Goal: Task Accomplishment & Management: Manage account settings

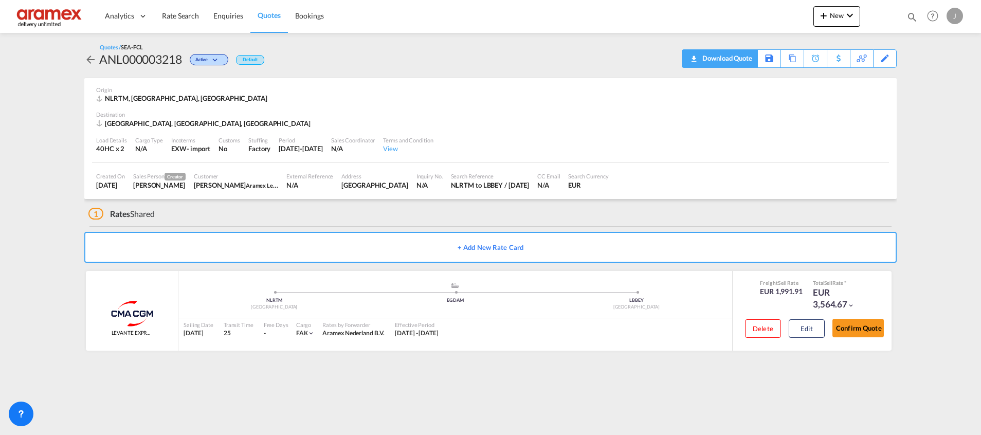
click at [740, 63] on div "Download Quote" at bounding box center [725, 58] width 52 height 16
click at [269, 15] on span "Quotes" at bounding box center [268, 15] width 23 height 9
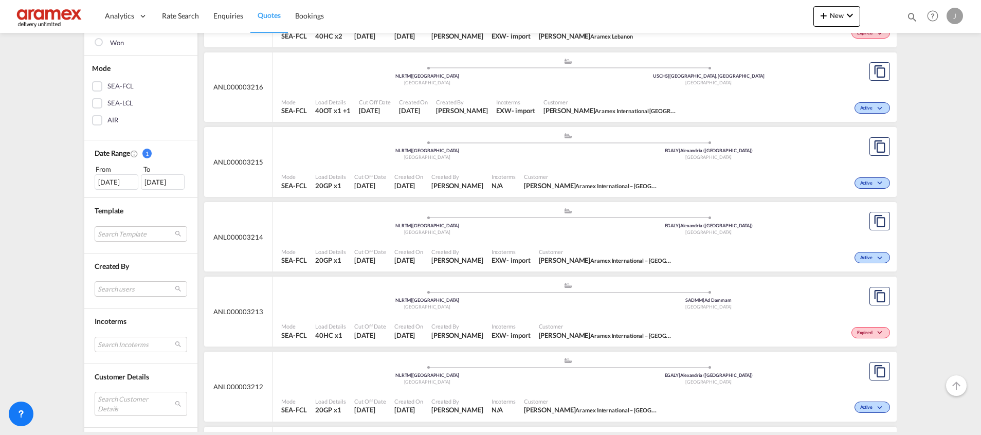
scroll to position [231, 0]
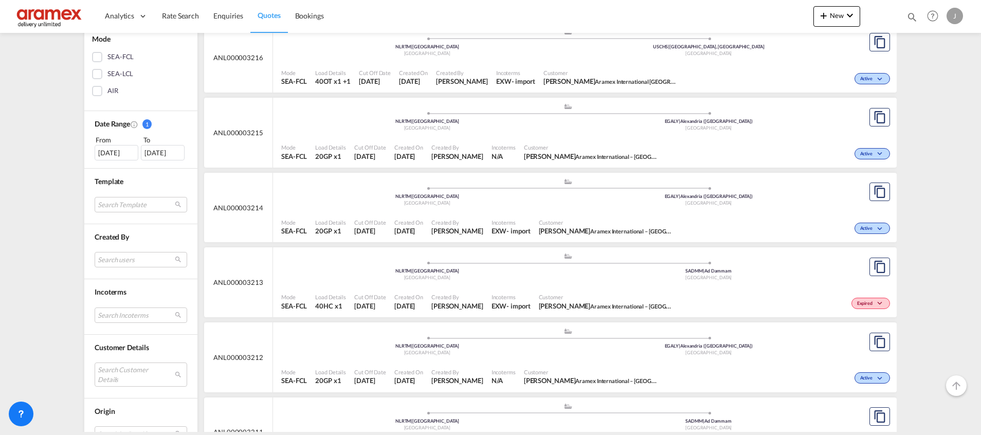
click at [548, 66] on div "Customer [PERSON_NAME] Aramex International [GEOGRAPHIC_DATA]" at bounding box center [610, 78] width 142 height 26
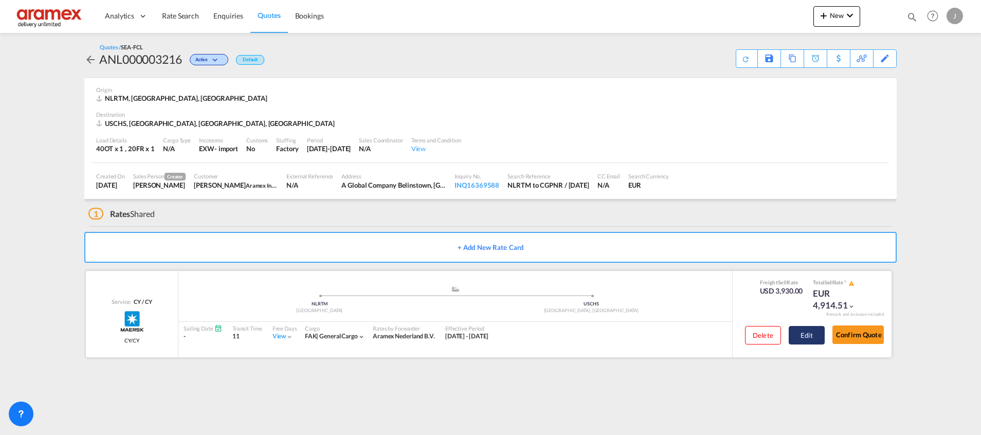
click at [809, 336] on button "Edit" at bounding box center [806, 335] width 36 height 19
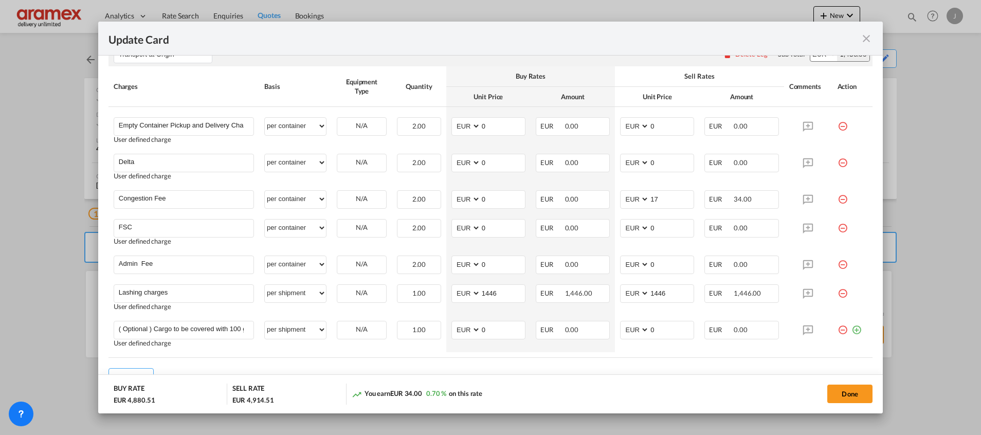
scroll to position [617, 0]
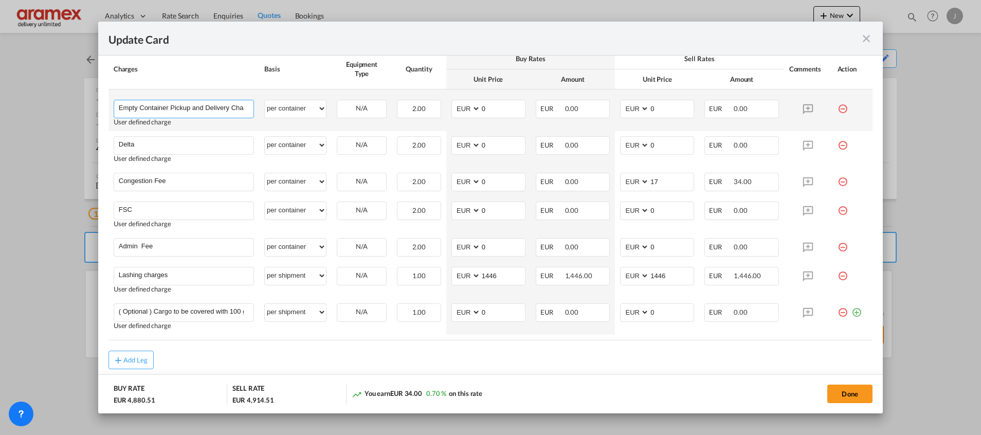
click at [207, 108] on input "Empty Container Pickup and Delivery Charge" at bounding box center [186, 107] width 135 height 15
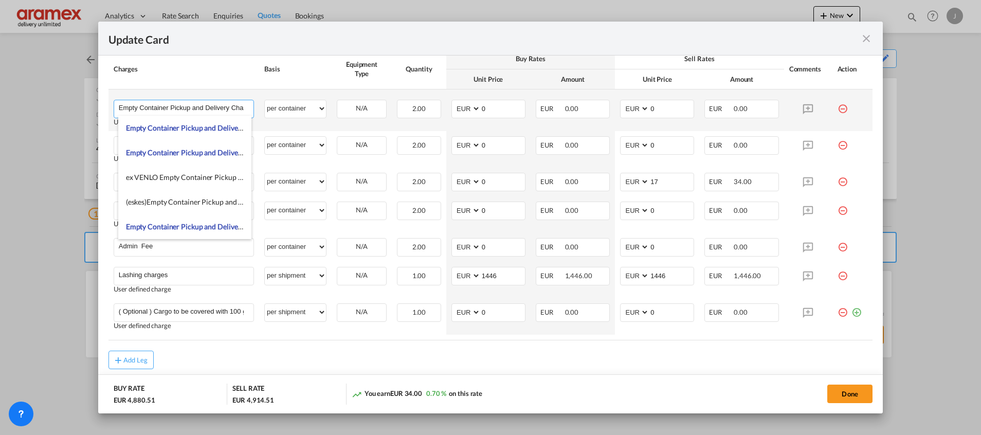
paste input "Our price for the transport is: €945.00 + 25% fuel + terminal surc"
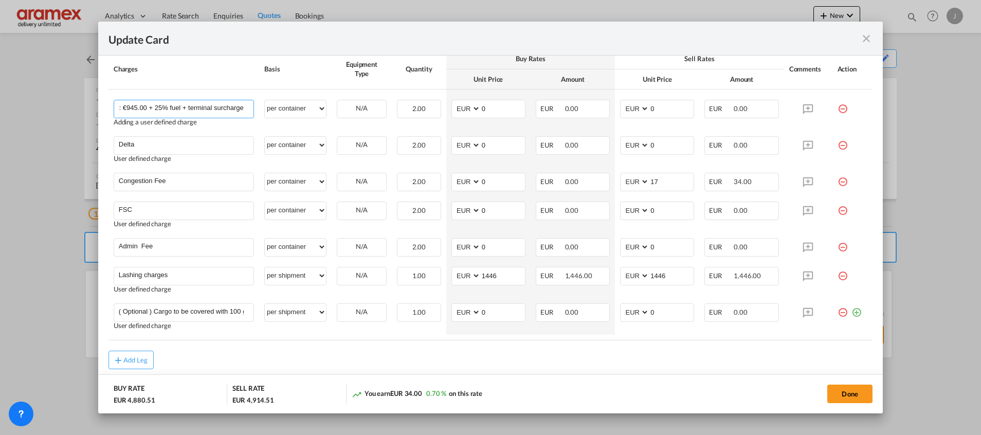
scroll to position [0, 0]
drag, startPoint x: 245, startPoint y: 106, endPoint x: 15, endPoint y: 95, distance: 230.0
click at [15, 95] on div "Update Card Port of [GEOGRAPHIC_DATA] NLRTM T/S Liner/Carrier Maersk Spot , Mae…" at bounding box center [490, 217] width 981 height 435
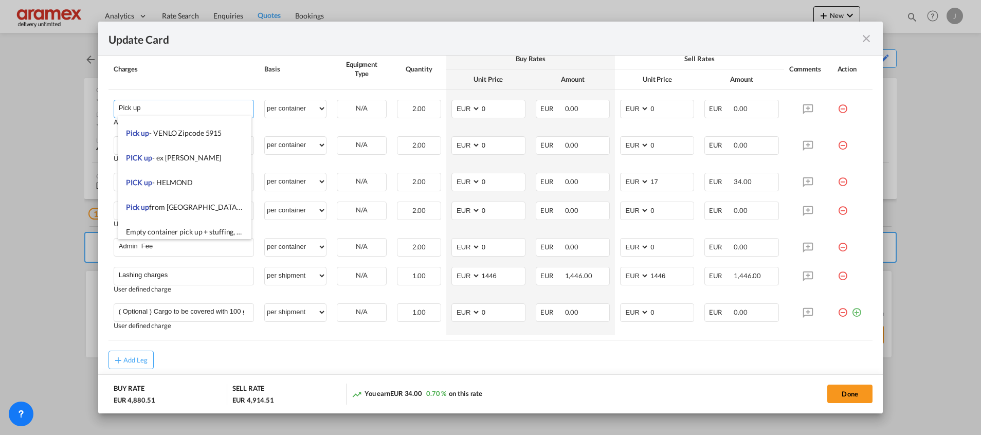
scroll to position [1530, 0]
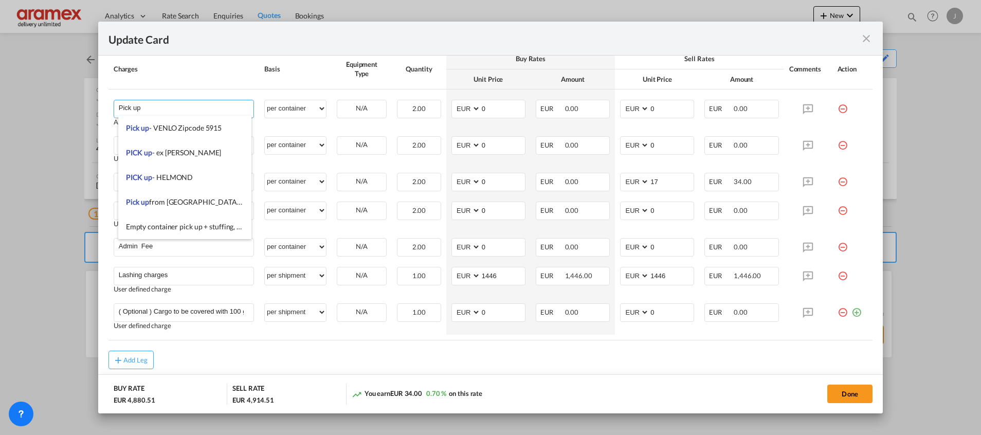
type input "Pick up"
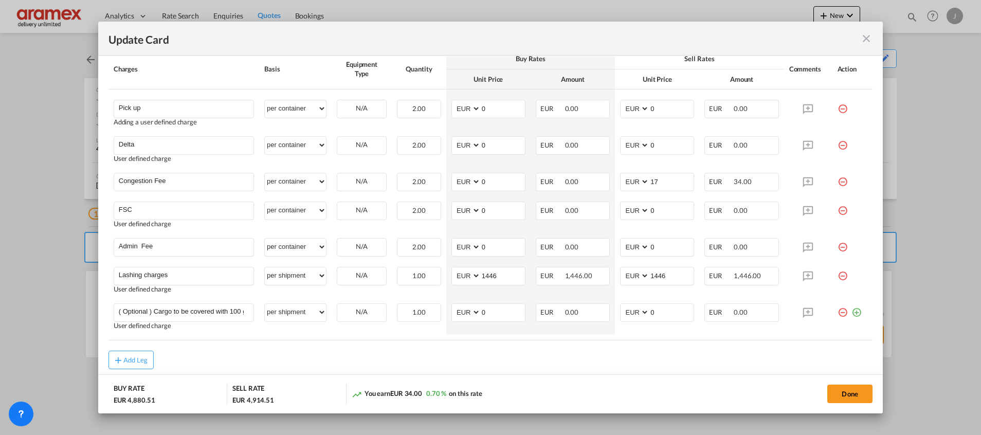
click at [533, 356] on div "Add Leg" at bounding box center [490, 360] width 764 height 19
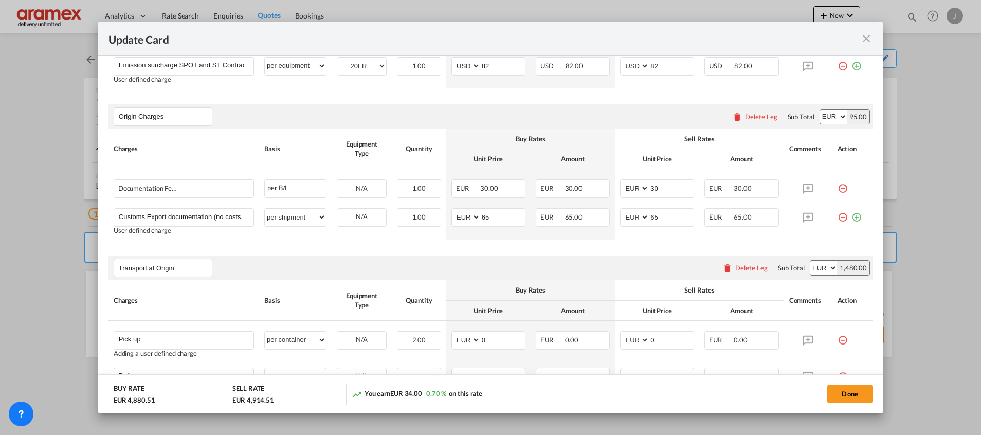
scroll to position [463, 0]
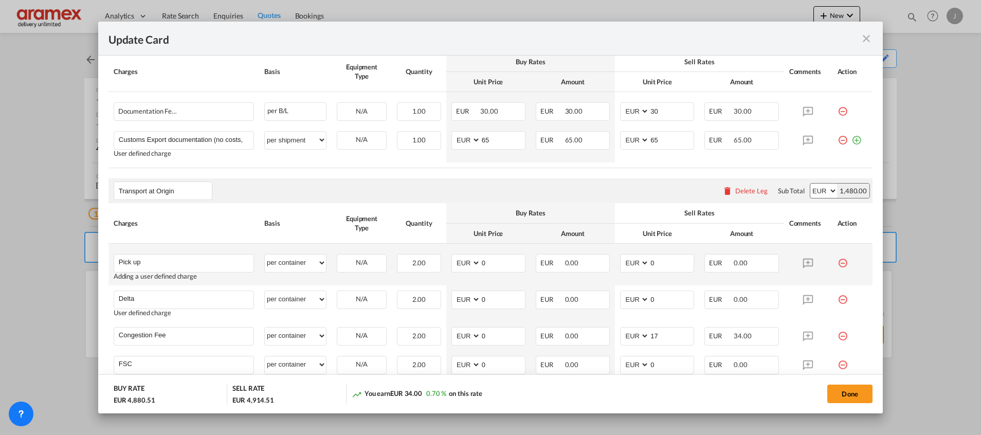
click at [171, 252] on td "Pick up Please Enter User Defined Charges Cannot Be Published Adding a user def…" at bounding box center [183, 265] width 151 height 42
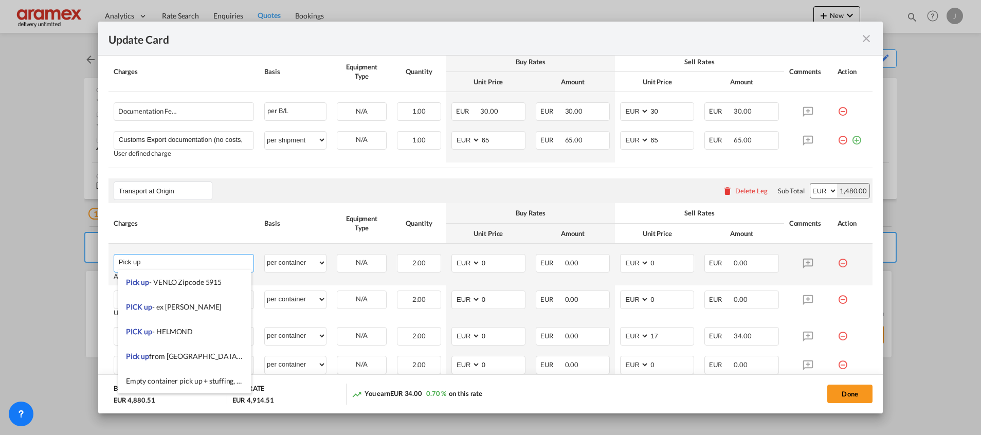
click at [166, 269] on input "Pick up" at bounding box center [186, 261] width 135 height 15
drag, startPoint x: 252, startPoint y: 198, endPoint x: 195, endPoint y: 260, distance: 84.4
click at [252, 197] on div "Transport at Origin Please enter leg name Leg Name Already Exists Delete Leg Su…" at bounding box center [490, 190] width 764 height 25
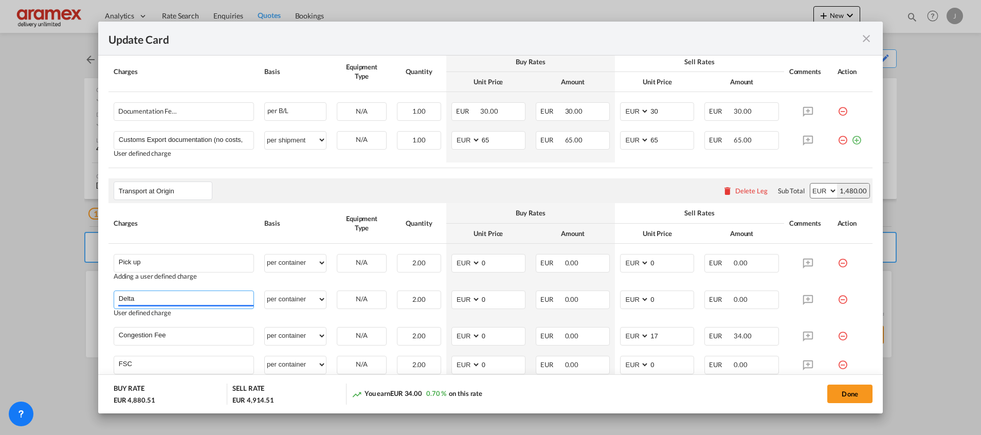
drag, startPoint x: 144, startPoint y: 303, endPoint x: 85, endPoint y: 303, distance: 59.1
click at [85, 303] on div "Update Card Port of [GEOGRAPHIC_DATA] NLRTM T/S Liner/Carrier Maersk Spot , Mae…" at bounding box center [490, 217] width 981 height 435
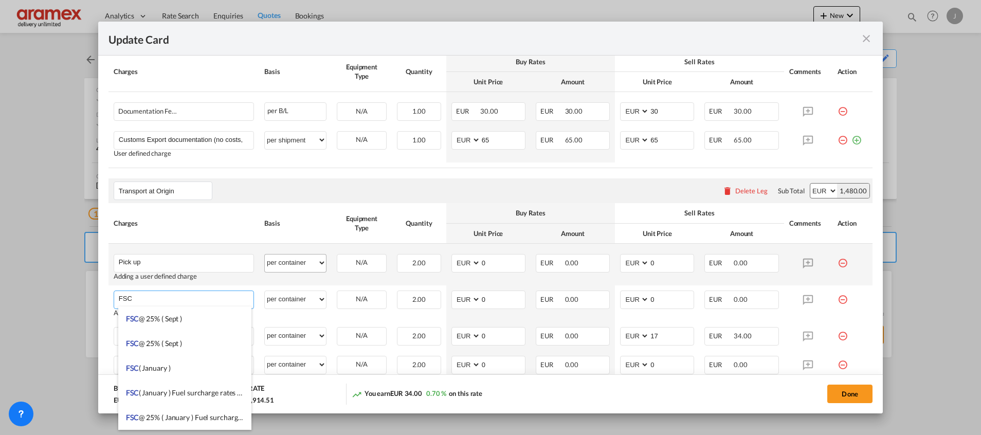
type input "FSC"
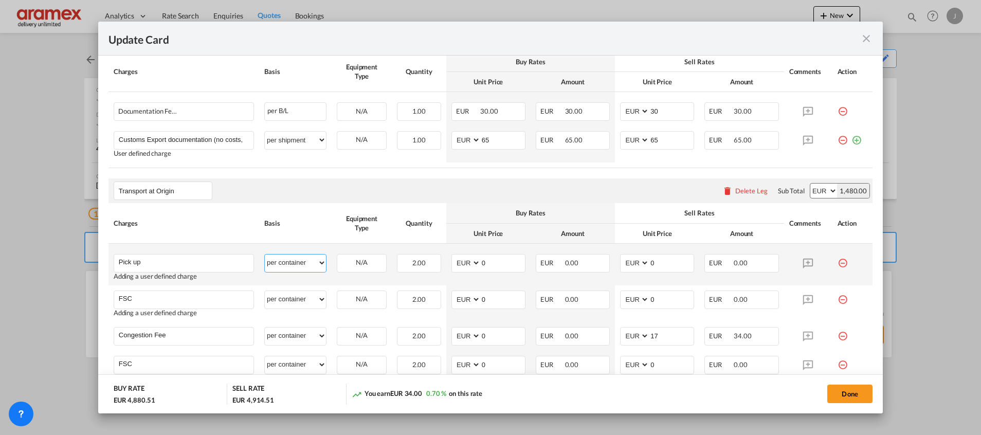
click at [298, 263] on select "per equipment per container per B/L per shipping bill per shipment % on pickup …" at bounding box center [295, 262] width 61 height 16
click at [265, 254] on select "per equipment per container per B/L per shipping bill per shipment % on pickup …" at bounding box center [295, 262] width 61 height 16
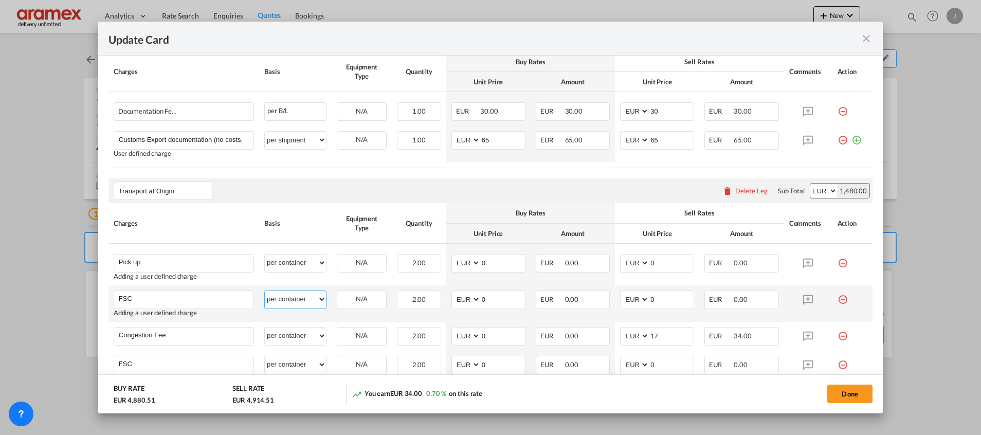
click at [289, 292] on select "per equipment per container per B/L per shipping bill per shipment % on pickup …" at bounding box center [295, 299] width 61 height 16
select select "% on pickup"
click at [265, 291] on select "per equipment per container per B/L per shipping bill per shipment % on pickup …" at bounding box center [295, 299] width 61 height 16
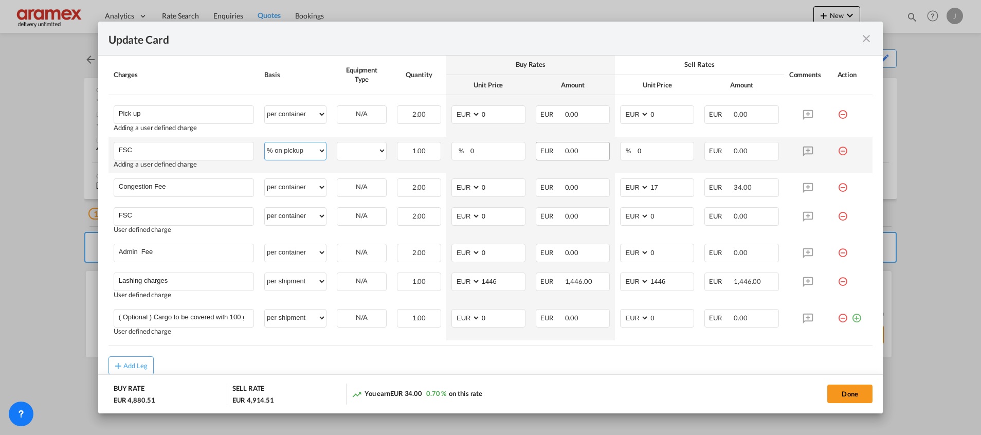
scroll to position [617, 0]
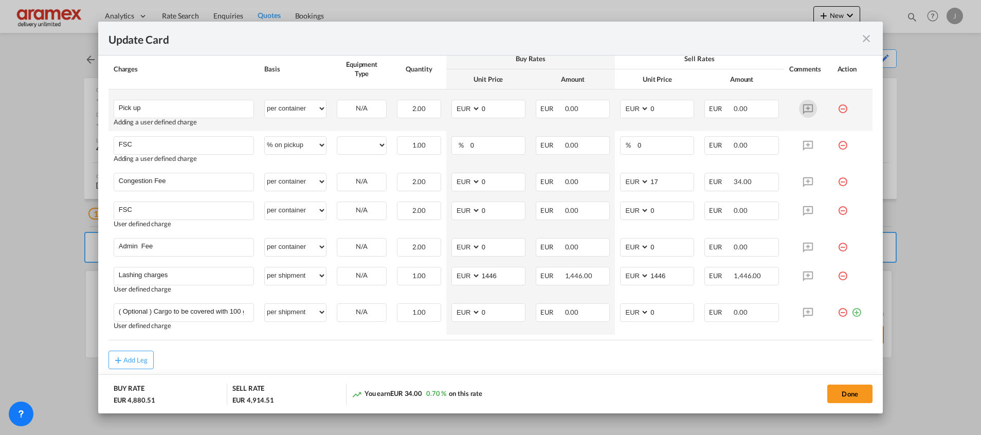
click at [800, 110] on md-icon "Update Card Port ..." at bounding box center [808, 109] width 18 height 18
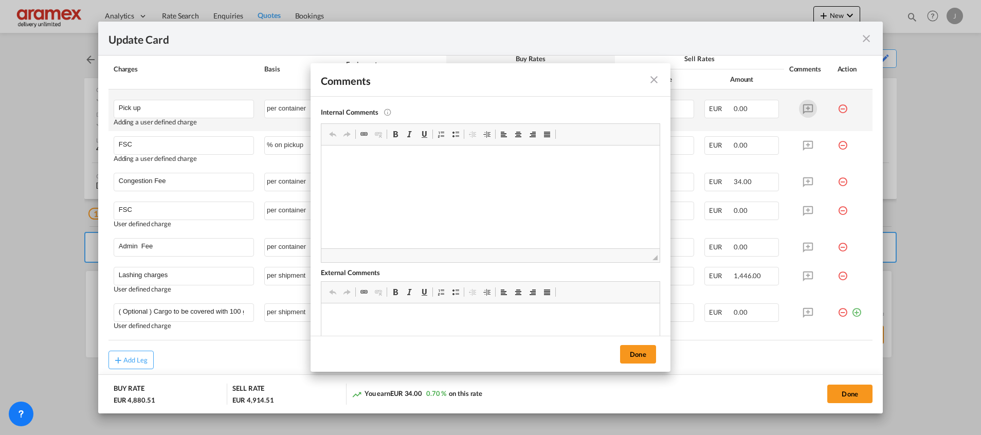
scroll to position [0, 0]
drag, startPoint x: 432, startPoint y: 317, endPoint x: 420, endPoint y: 319, distance: 12.5
click at [420, 319] on p "Our price for the transport is: €945.00 + 25% fuel + terminal surcharge" at bounding box center [491, 319] width 318 height 11
click at [652, 83] on md-icon "icon-close fg-AAA8AD m-0 pointer" at bounding box center [654, 79] width 12 height 12
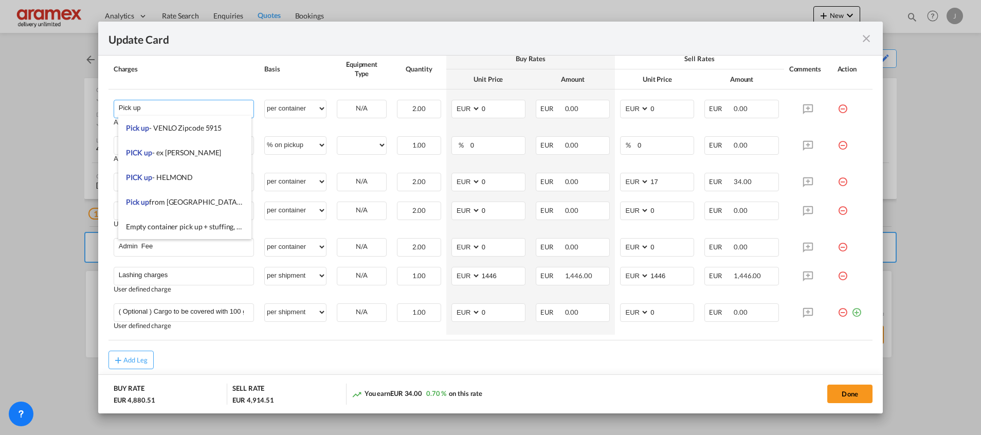
drag, startPoint x: 143, startPoint y: 106, endPoint x: 65, endPoint y: 106, distance: 78.6
click at [65, 106] on div "Update Card Port of [GEOGRAPHIC_DATA] NLRTM T/S Liner/Carrier Maersk Spot , Mae…" at bounding box center [490, 217] width 981 height 435
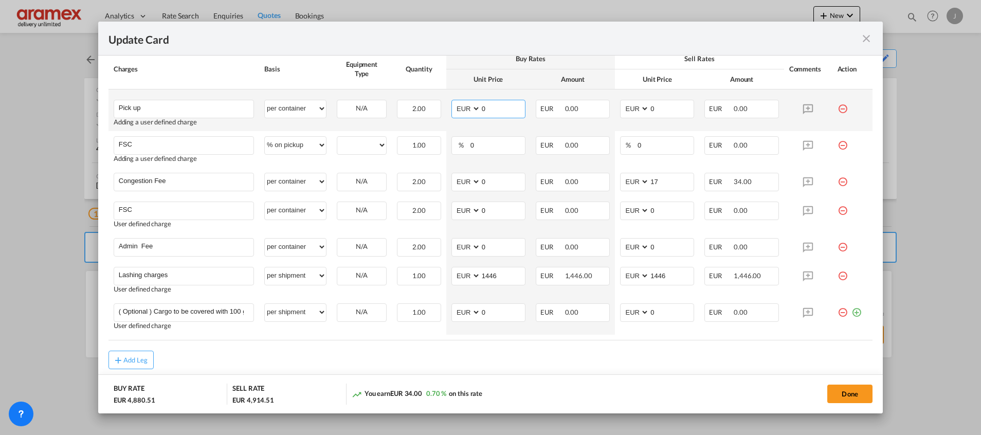
click at [507, 114] on input "0" at bounding box center [503, 107] width 44 height 15
drag, startPoint x: 475, startPoint y: 106, endPoint x: 458, endPoint y: 106, distance: 17.0
click at [458, 106] on md-input-container "AED AFN ALL AMD ANG AOA ARS AUD AWG AZN BAM BBD BDT BGN BHD BIF BMD BND [PERSON…" at bounding box center [488, 109] width 74 height 19
type input "945"
drag, startPoint x: 661, startPoint y: 105, endPoint x: 618, endPoint y: 105, distance: 42.7
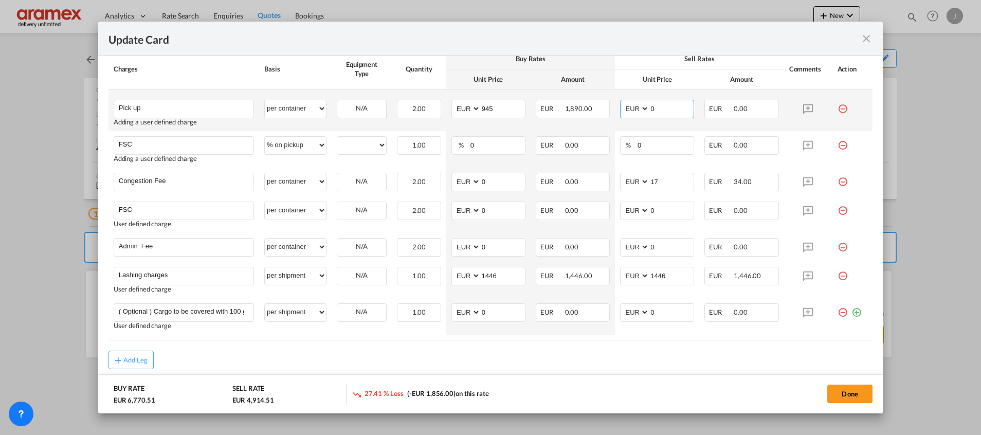
click at [620, 105] on md-input-container "AED AFN ALL AMD ANG AOA ARS AUD AWG AZN BAM BBD BDT BGN BHD BIF BMD BND [PERSON…" at bounding box center [657, 109] width 74 height 19
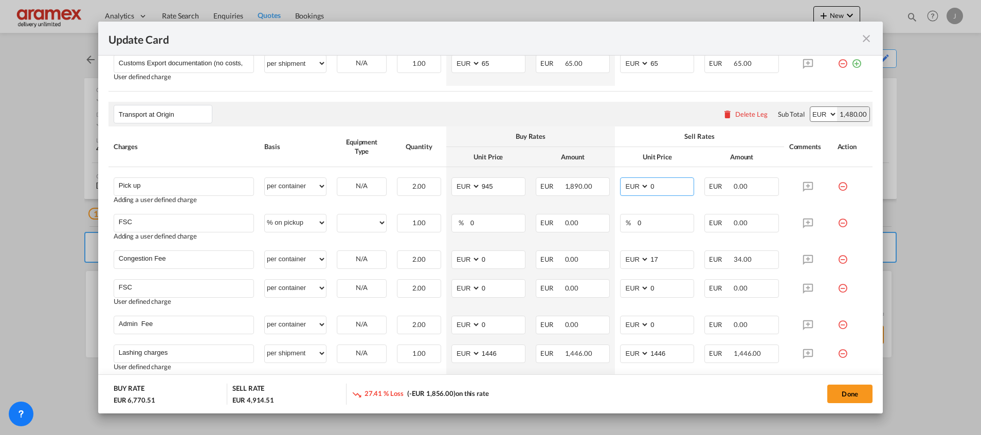
scroll to position [540, 0]
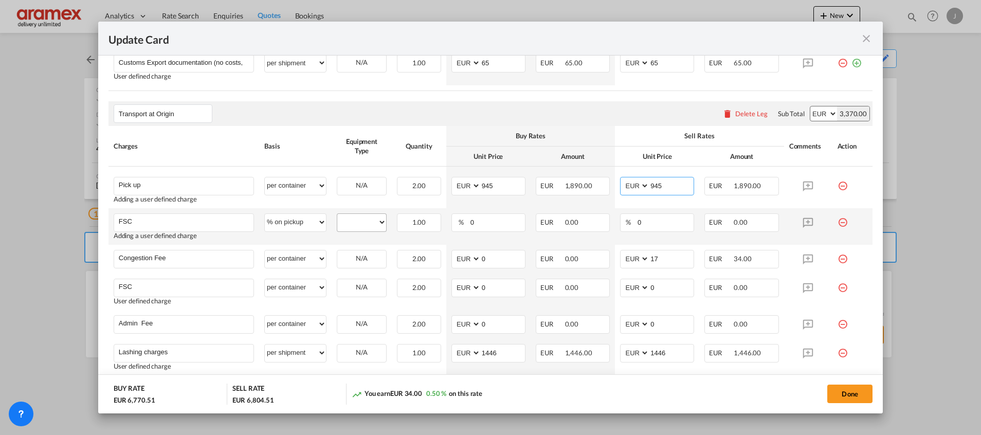
type input "945"
click at [357, 220] on select "40OT 20FR" at bounding box center [361, 222] width 49 height 14
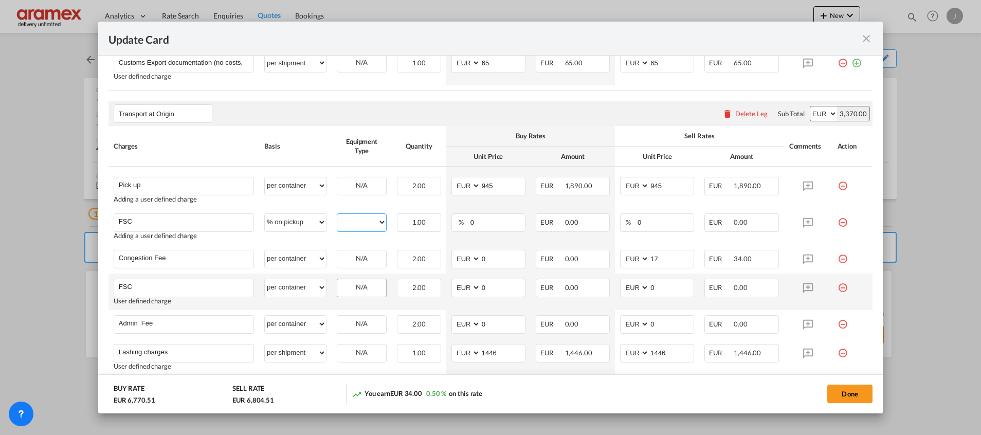
select select "20FR"
click at [337, 215] on select "40OT 20FR" at bounding box center [361, 222] width 49 height 14
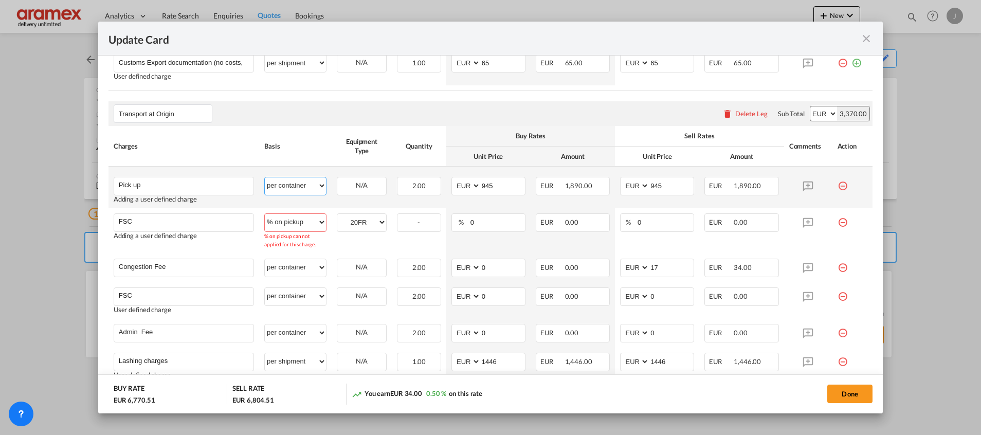
click at [300, 187] on select "per equipment per container per B/L per shipping bill per shipment % on pickup …" at bounding box center [295, 185] width 61 height 16
select select "per equipment"
click at [265, 177] on select "per equipment per container per B/L per shipping bill per shipment % on pickup …" at bounding box center [295, 185] width 61 height 16
click at [353, 186] on select "40OT 20FR" at bounding box center [361, 186] width 49 height 14
select select "20FR"
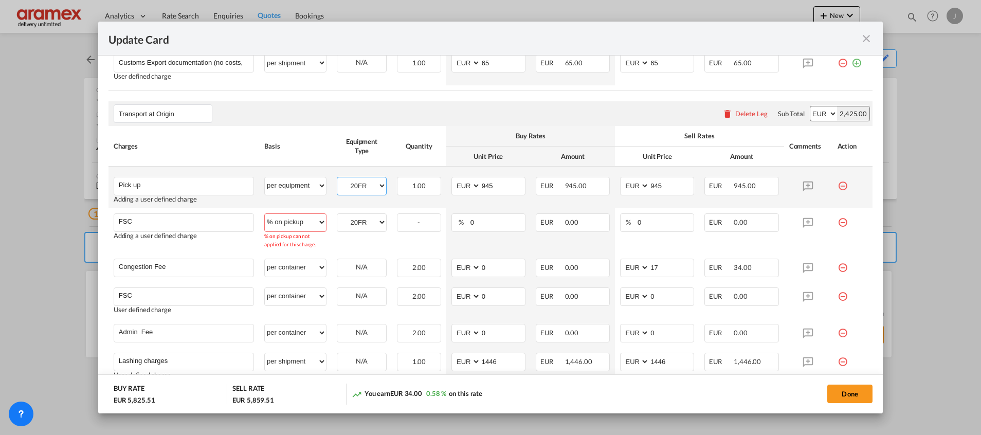
click at [337, 179] on select "40OT 20FR" at bounding box center [361, 186] width 49 height 14
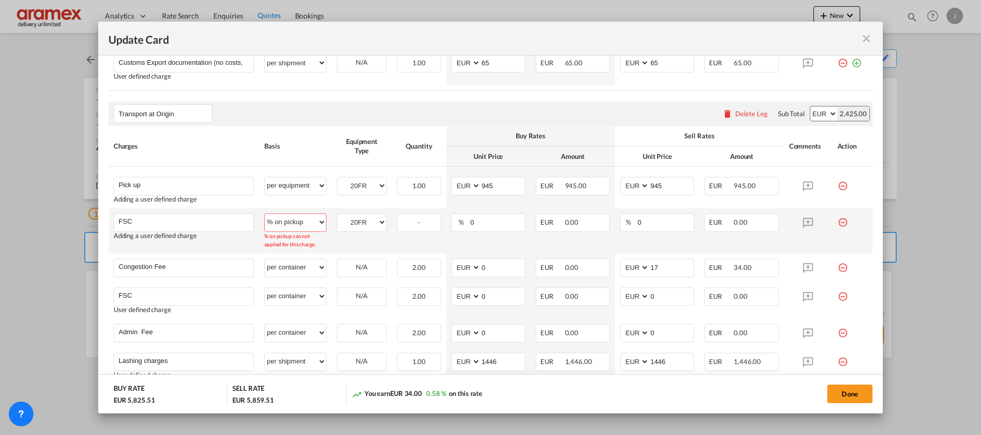
click at [356, 245] on td "40OT 20FR Please Select Already exists" at bounding box center [362, 230] width 60 height 45
click at [406, 223] on div "-" at bounding box center [419, 222] width 44 height 19
click at [471, 225] on input "0" at bounding box center [497, 221] width 56 height 15
click at [320, 220] on select "per equipment per container per B/L per shipping bill per shipment % on pickup …" at bounding box center [295, 222] width 61 height 16
click at [265, 214] on select "per equipment per container per B/L per shipping bill per shipment % on pickup …" at bounding box center [295, 222] width 61 height 16
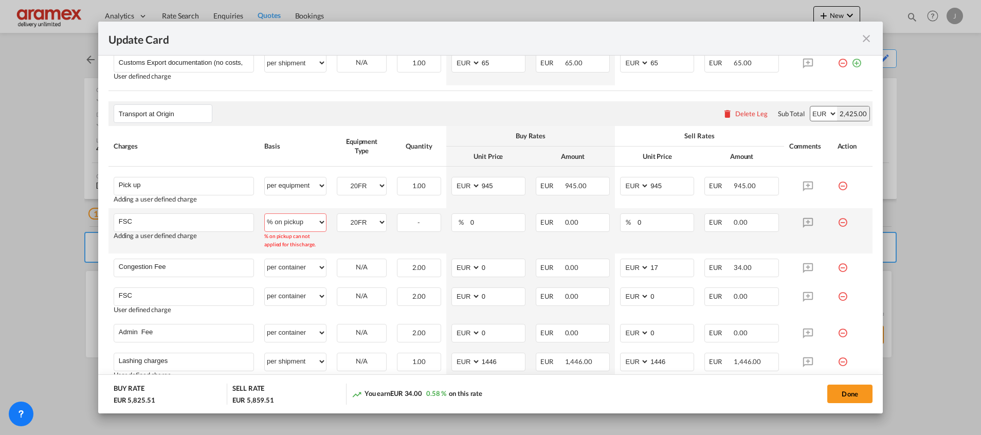
click at [309, 224] on select "per equipment per container per B/L per shipping bill per shipment % on pickup …" at bounding box center [295, 222] width 61 height 16
click at [265, 214] on select "per equipment per container per B/L per shipping bill per shipment % on pickup …" at bounding box center [295, 222] width 61 height 16
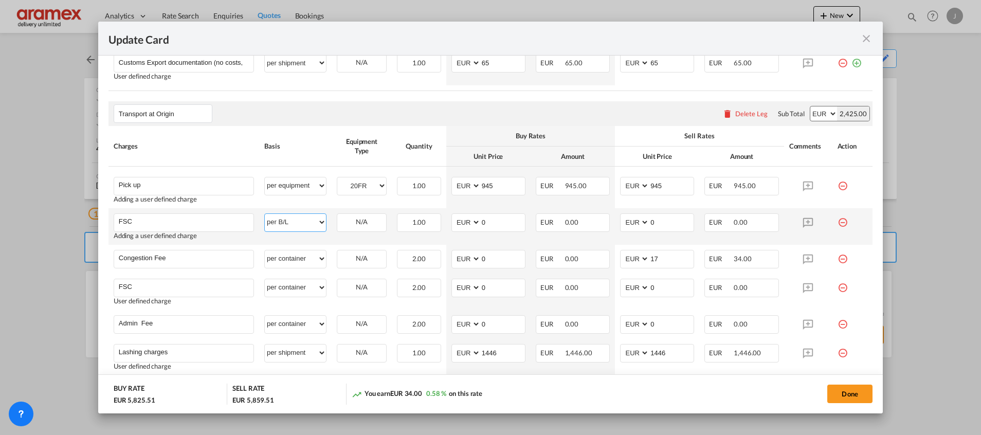
click at [296, 214] on select "per equipment per container per B/L per shipping bill per shipment % on pickup …" at bounding box center [295, 222] width 61 height 16
select select "% on pickup"
click at [265, 214] on select "per equipment per container per B/L per shipping bill per shipment % on pickup …" at bounding box center [295, 222] width 61 height 16
click at [359, 224] on select "40OT 20FR" at bounding box center [361, 222] width 49 height 14
select select "20FR"
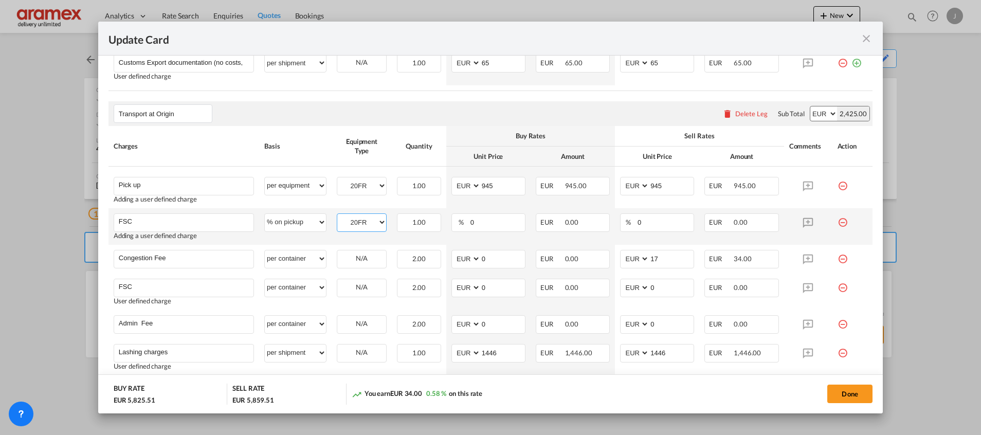
click at [337, 215] on select "40OT 20FR" at bounding box center [361, 222] width 49 height 14
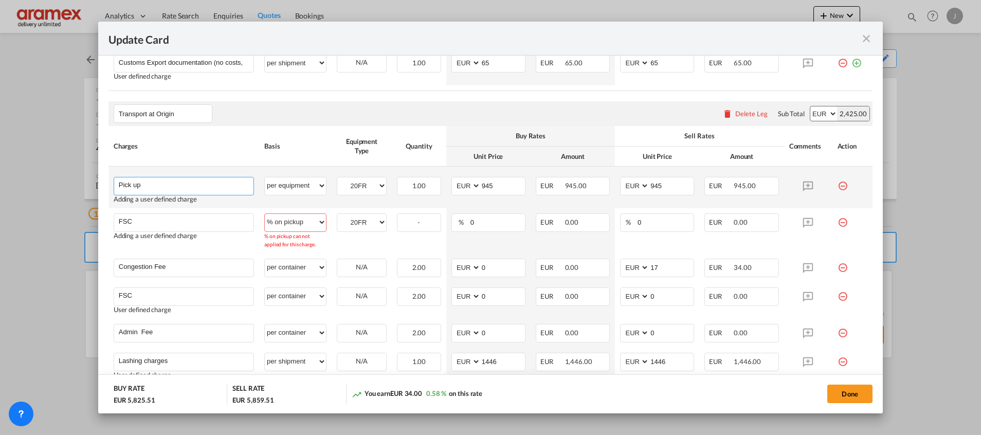
click at [175, 186] on input "Pick up" at bounding box center [186, 184] width 135 height 15
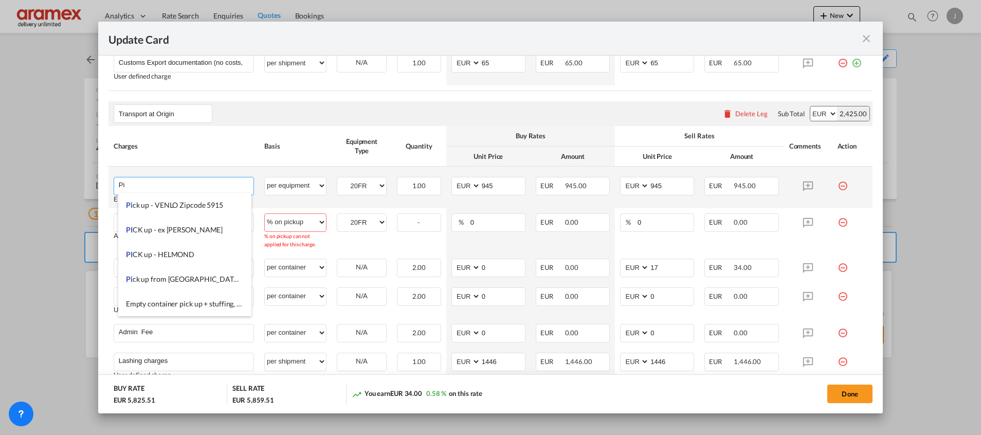
type input "P"
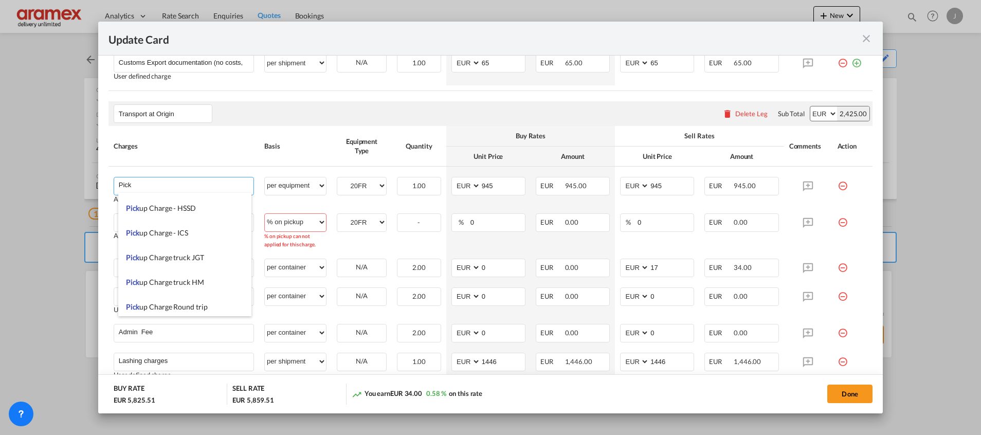
scroll to position [0, 0]
click at [200, 201] on li "Pick up Charge" at bounding box center [184, 205] width 133 height 25
type input "Pickup Charge"
type input "0"
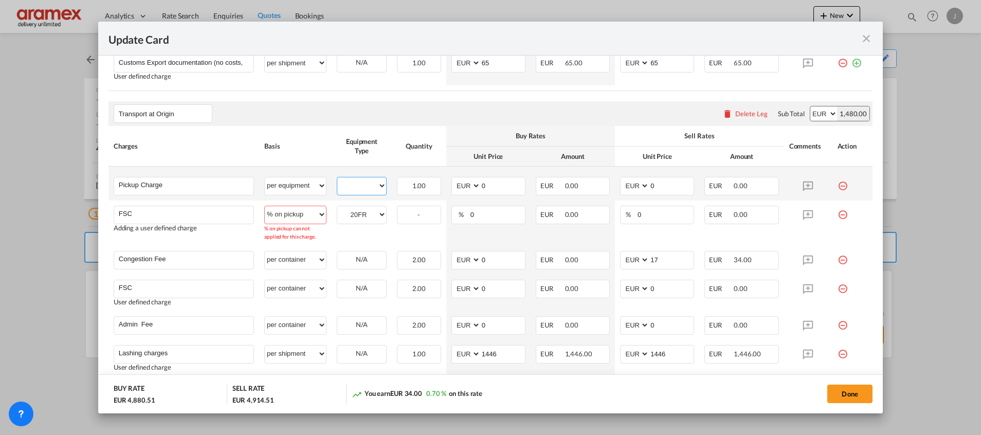
click at [352, 184] on select "40OT 20FR" at bounding box center [361, 186] width 49 height 14
select select "20FR"
click at [337, 179] on select "40OT 20FR" at bounding box center [361, 186] width 49 height 14
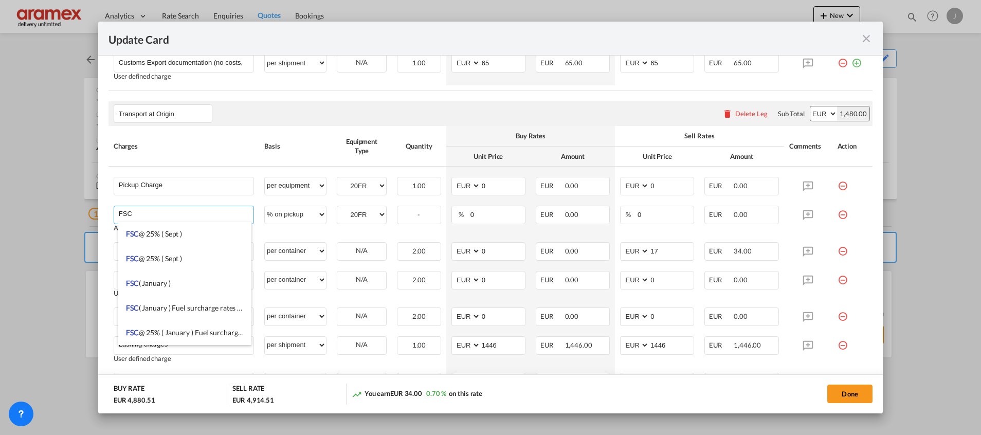
drag, startPoint x: 136, startPoint y: 211, endPoint x: 90, endPoint y: 213, distance: 45.3
click at [90, 213] on div "Update Card Port of [GEOGRAPHIC_DATA] NLRTM T/S Liner/Carrier Maersk Spot , Mae…" at bounding box center [490, 217] width 981 height 435
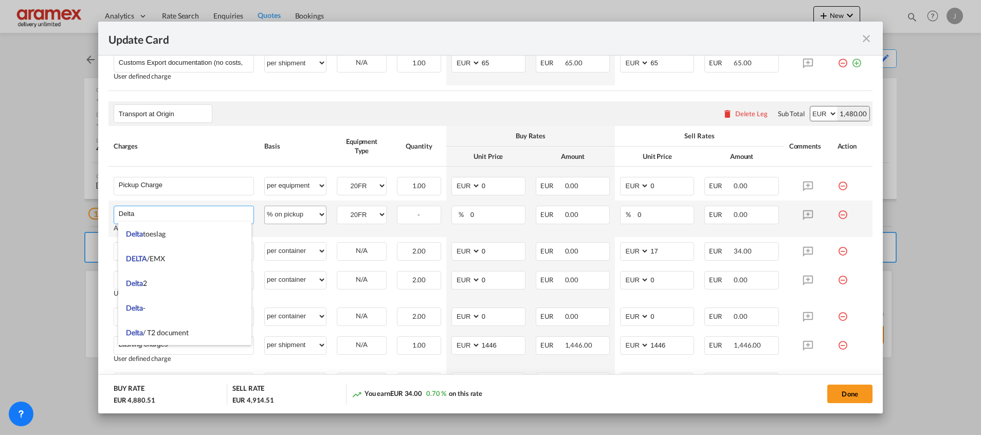
type input "Delta"
click at [301, 216] on select "per equipment per container per B/L per shipping bill per shipment % on pickup …" at bounding box center [295, 214] width 61 height 16
select select "per container"
click at [265, 206] on select "per equipment per container per B/L per shipping bill per shipment % on pickup …" at bounding box center [295, 214] width 61 height 16
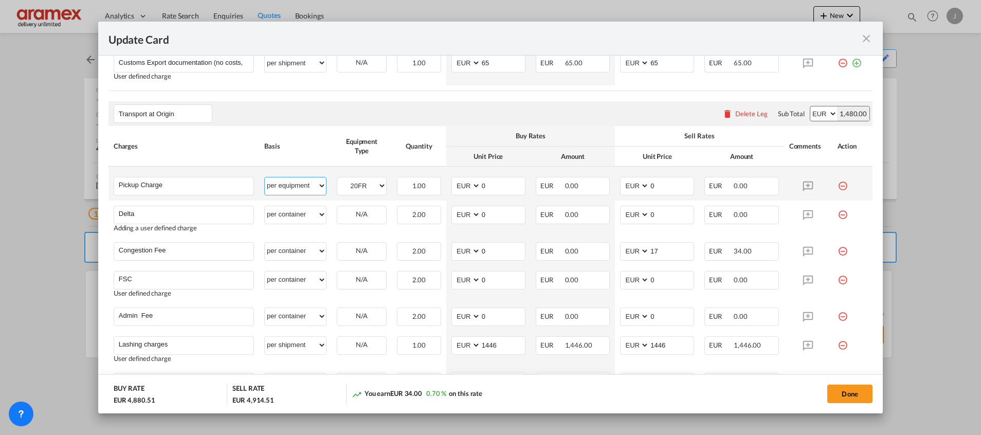
click at [293, 187] on select "per equipment per container per B/L per shipping bill per shipment % on pickup …" at bounding box center [295, 185] width 61 height 16
select select "per container"
click at [265, 177] on select "per equipment per container per B/L per shipping bill per shipment % on pickup …" at bounding box center [295, 185] width 61 height 16
click at [854, 394] on button "Done" at bounding box center [849, 393] width 45 height 19
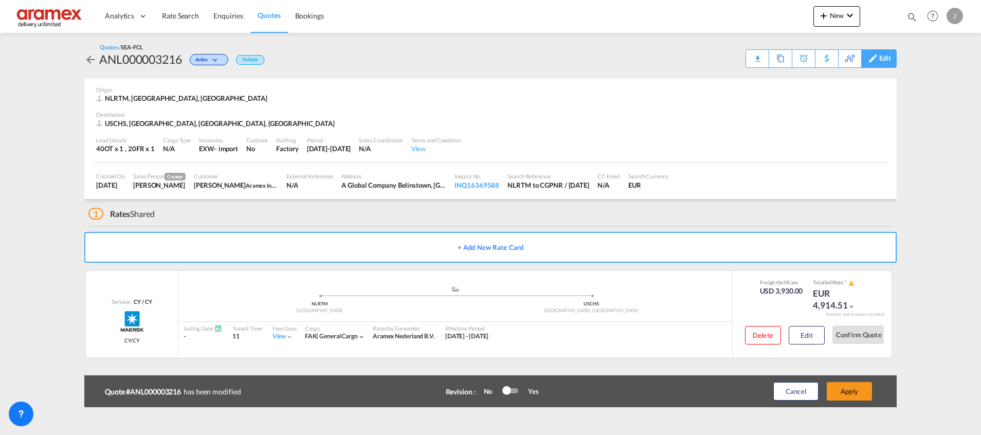
click at [886, 57] on div "Edit" at bounding box center [885, 58] width 12 height 17
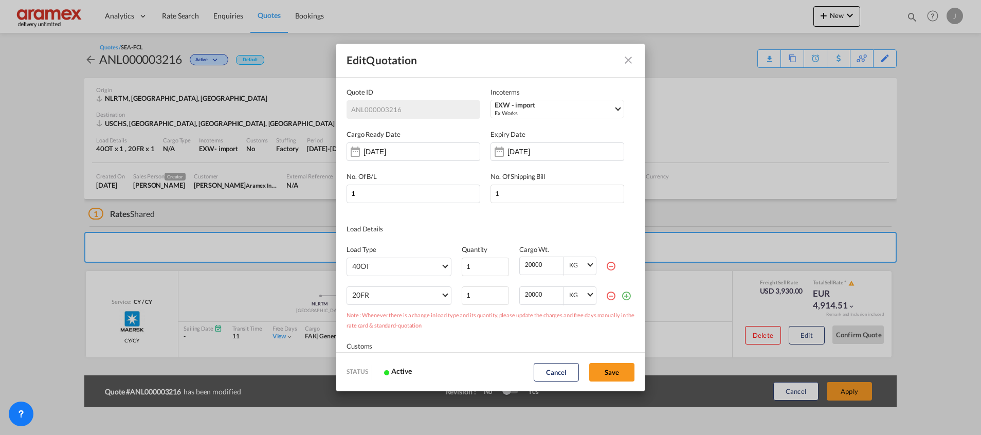
click at [605, 268] on md-icon "icon-minus-circle-outline red-400-fg" at bounding box center [610, 266] width 10 height 10
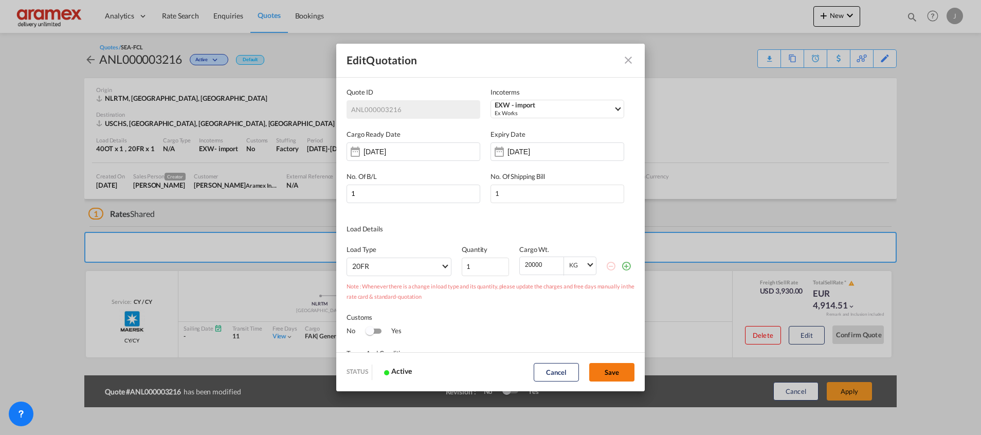
click at [617, 372] on button "Save" at bounding box center [611, 372] width 45 height 19
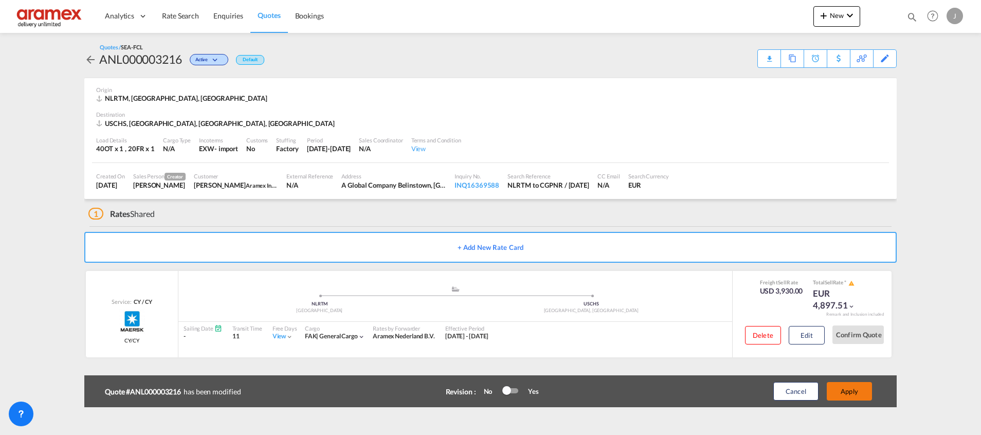
click at [844, 389] on button "Apply" at bounding box center [848, 391] width 45 height 19
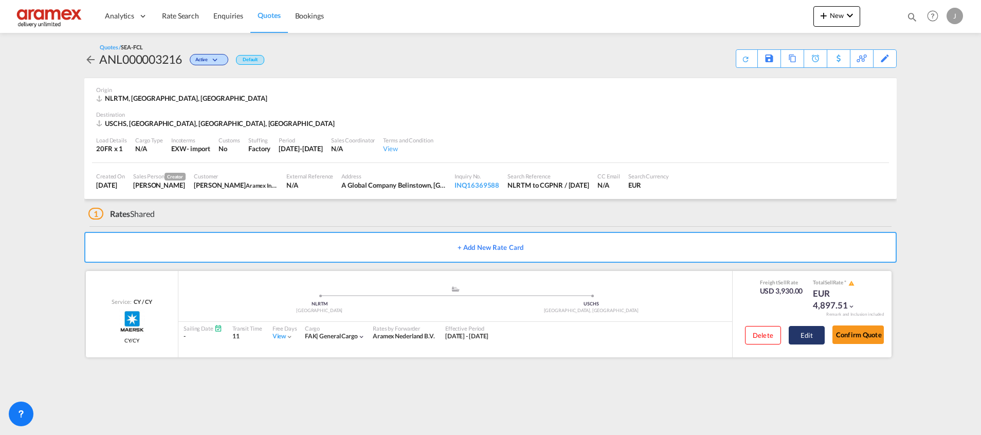
click at [799, 334] on button "Edit" at bounding box center [806, 335] width 36 height 19
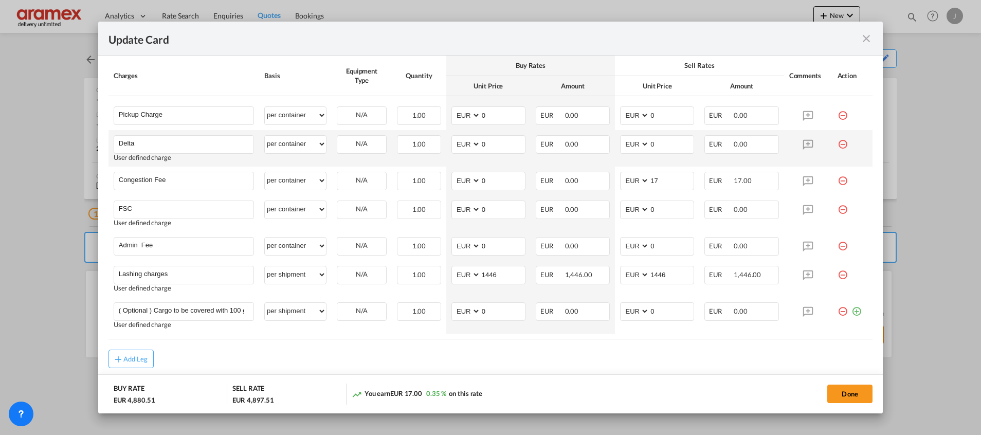
scroll to position [617, 0]
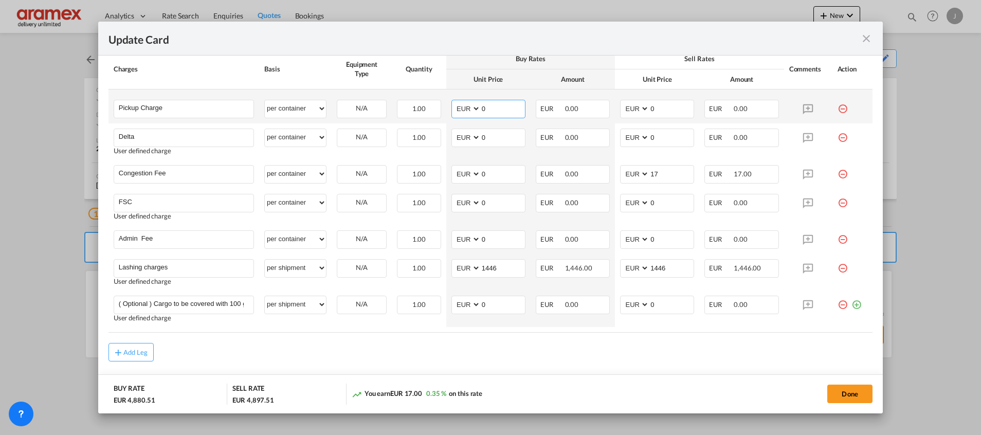
drag, startPoint x: 498, startPoint y: 107, endPoint x: 460, endPoint y: 106, distance: 38.0
click at [460, 106] on md-input-container "AED AFN ALL AMD ANG AOA ARS AUD AWG AZN BAM BBD BDT BGN BHD BIF BMD BND [PERSON…" at bounding box center [488, 109] width 74 height 19
click at [481, 107] on input "945" at bounding box center [503, 107] width 44 height 15
click at [481, 108] on input "945" at bounding box center [503, 107] width 44 height 15
type input "945"
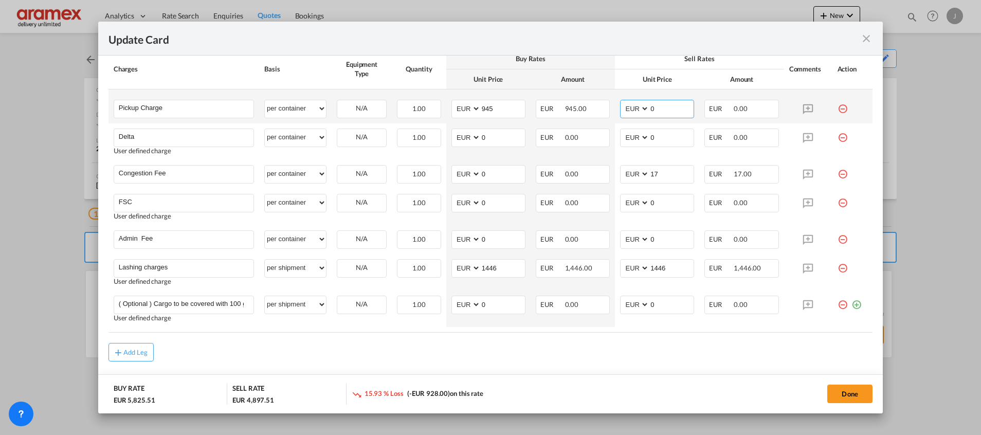
click at [632, 108] on md-input-container "AED AFN ALL AMD ANG AOA ARS AUD AWG AZN BAM BBD BDT BGN BHD BIF BMD BND [PERSON…" at bounding box center [657, 109] width 74 height 19
paste input "945"
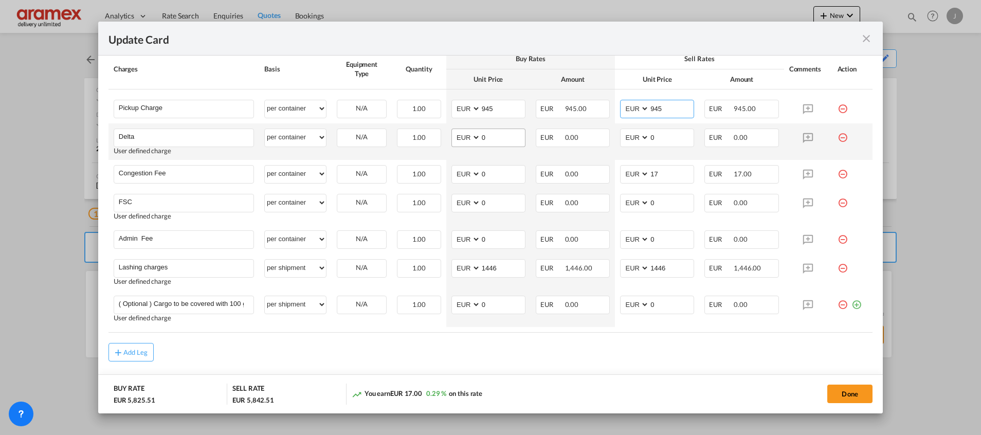
type input "945"
drag, startPoint x: 485, startPoint y: 136, endPoint x: 464, endPoint y: 137, distance: 21.1
click at [464, 137] on md-input-container "AED AFN ALL AMD ANG AOA ARS AUD AWG AZN BAM BBD BDT BGN BHD BIF BMD BND [PERSON…" at bounding box center [488, 137] width 74 height 19
type input "50"
drag, startPoint x: 656, startPoint y: 132, endPoint x: 628, endPoint y: 124, distance: 29.3
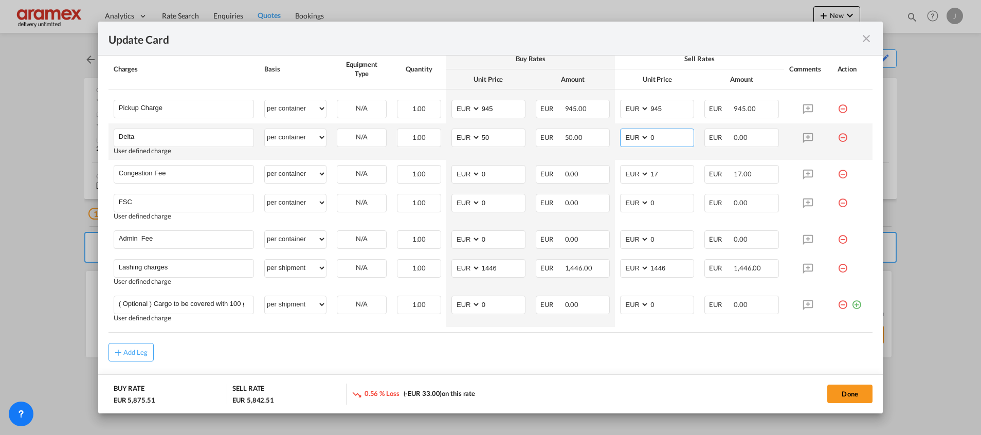
click at [622, 131] on md-input-container "AED AFN ALL AMD ANG AOA ARS AUD AWG AZN BAM BBD BDT BGN BHD BIF BMD BND [PERSON…" at bounding box center [657, 137] width 74 height 19
type input "50"
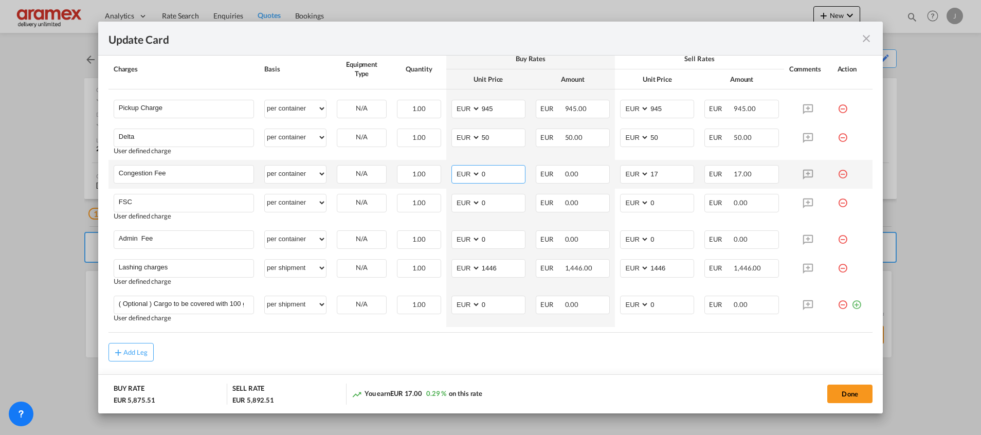
drag, startPoint x: 487, startPoint y: 173, endPoint x: 463, endPoint y: 174, distance: 24.7
click at [463, 174] on md-input-container "AED AFN ALL AMD ANG AOA ARS AUD AWG AZN BAM BBD BDT BGN BHD BIF BMD BND [PERSON…" at bounding box center [488, 174] width 74 height 19
click at [494, 166] on input "17" at bounding box center [503, 172] width 44 height 15
type input "17"
click at [671, 173] on input "17" at bounding box center [671, 172] width 44 height 15
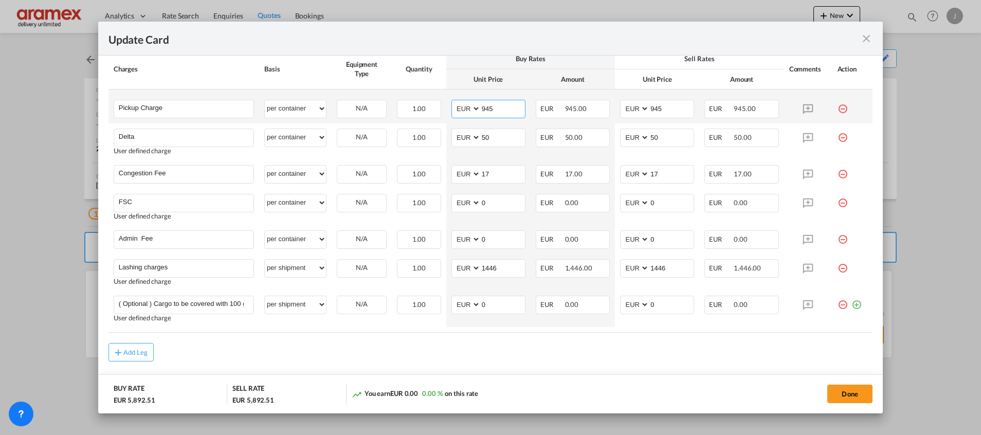
click at [490, 109] on input "945" at bounding box center [503, 107] width 44 height 15
click at [489, 109] on input "945" at bounding box center [503, 107] width 44 height 15
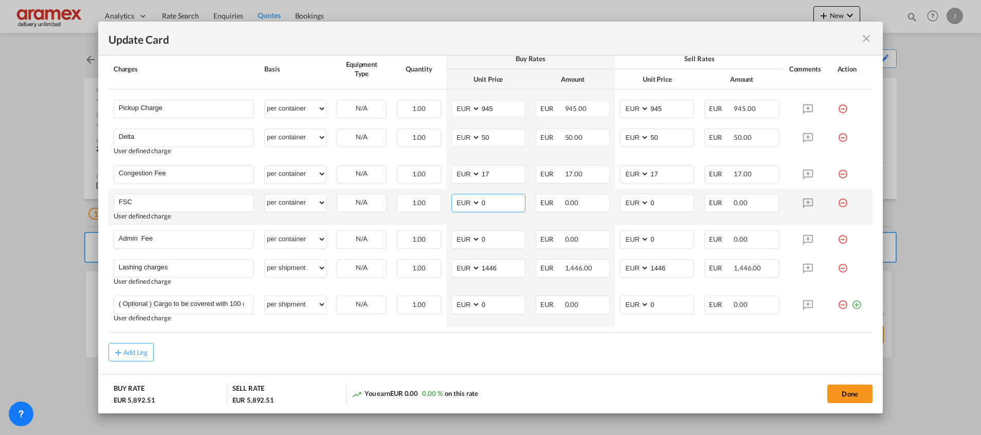
click at [465, 199] on md-input-container "AED AFN ALL AMD ANG AOA ARS AUD AWG AZN BAM BBD BDT BGN BHD BIF BMD BND [PERSON…" at bounding box center [488, 203] width 74 height 19
paste input "€ 253.00"
click at [488, 202] on input "€ 253.00" at bounding box center [503, 201] width 44 height 15
click at [488, 202] on input "253.00" at bounding box center [503, 201] width 44 height 15
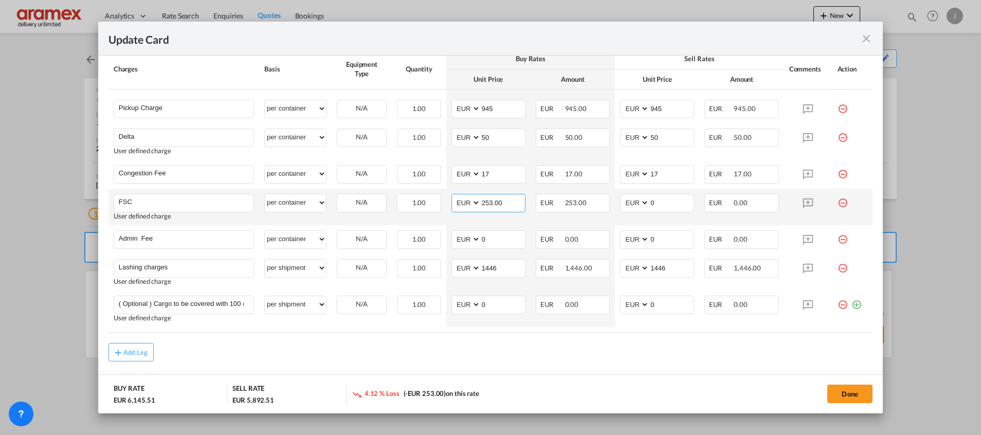
click at [488, 202] on input "253.00" at bounding box center [503, 201] width 44 height 15
type input "253.00"
drag, startPoint x: 666, startPoint y: 206, endPoint x: 618, endPoint y: 205, distance: 47.3
click at [620, 201] on md-input-container "AED AFN ALL AMD ANG AOA ARS AUD AWG AZN BAM BBD BDT BGN BHD BIF BMD BND [PERSON…" at bounding box center [657, 203] width 74 height 19
paste input "253.00"
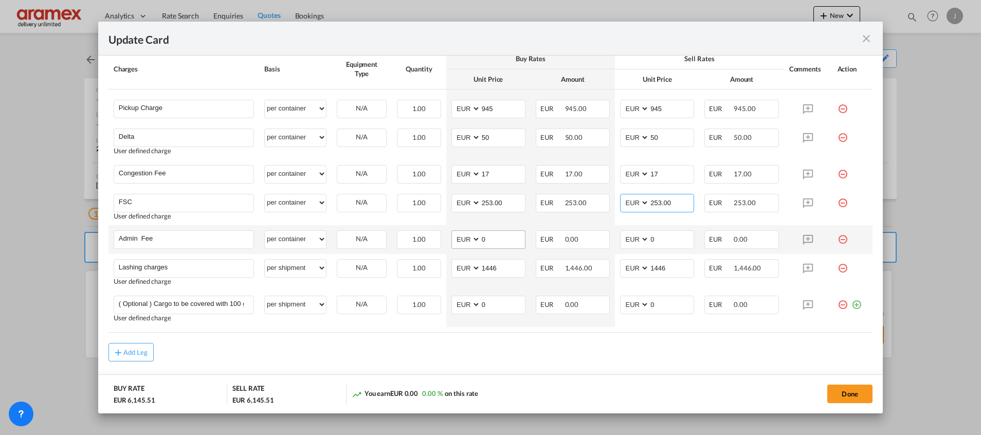
type input "253.00"
click at [487, 243] on input "0" at bounding box center [503, 238] width 44 height 15
click at [463, 240] on md-input-container "AED AFN ALL AMD ANG AOA ARS AUD AWG AZN BAM BBD BDT BGN BHD BIF BMD BND [PERSON…" at bounding box center [488, 239] width 74 height 19
type input "14.50"
click at [487, 241] on input "14.50" at bounding box center [503, 238] width 44 height 15
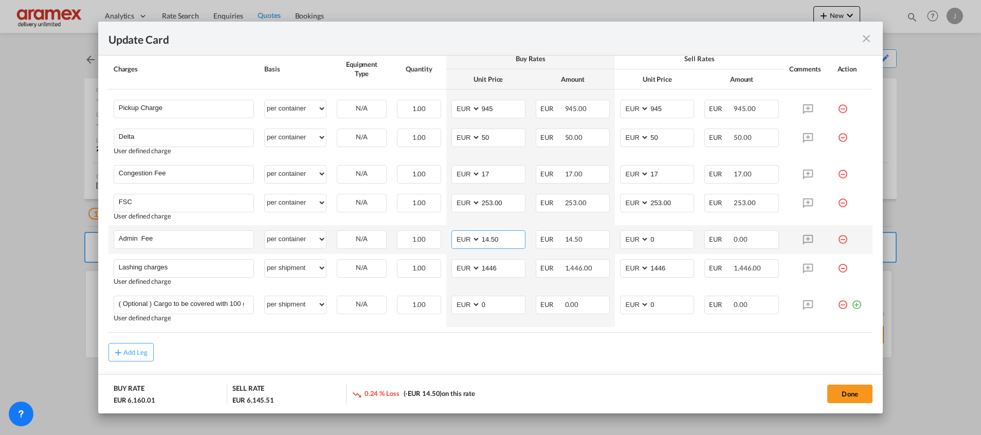
click at [487, 241] on input "14.50" at bounding box center [503, 238] width 44 height 15
drag, startPoint x: 642, startPoint y: 237, endPoint x: 626, endPoint y: 237, distance: 16.5
click at [626, 237] on md-input-container "AED AFN ALL AMD ANG AOA ARS AUD AWG AZN BAM BBD BDT BGN BHD BIF BMD BND [PERSON…" at bounding box center [657, 239] width 74 height 19
paste input "14.5"
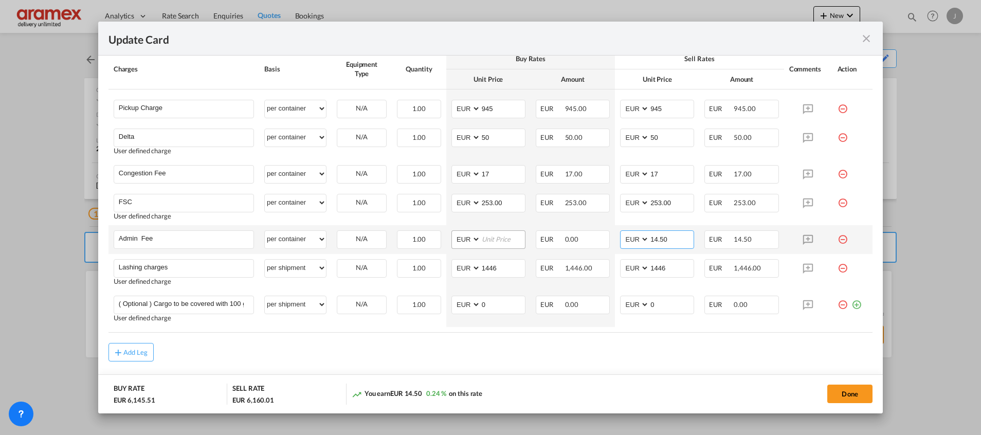
type input "14.50"
click at [499, 236] on input "Update Card Port ..." at bounding box center [503, 238] width 44 height 15
paste input "14.50"
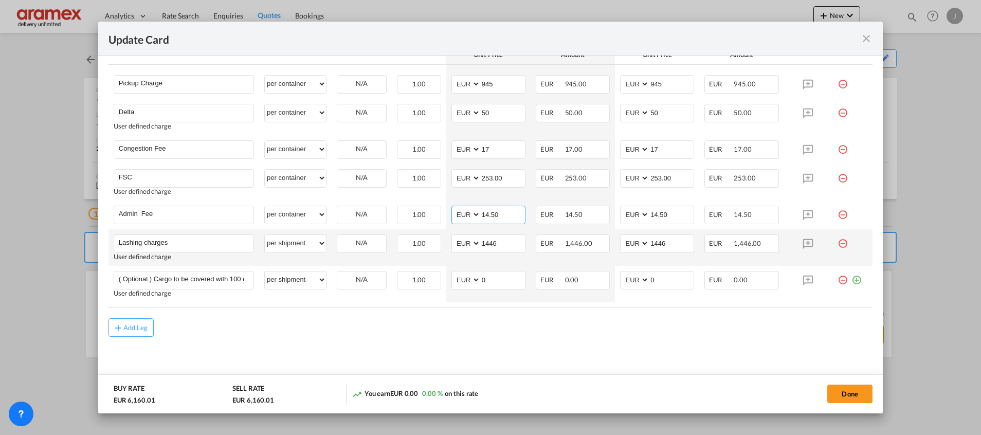
scroll to position [643, 0]
type input "14.50"
click at [849, 394] on button "Done" at bounding box center [849, 393] width 45 height 19
type input "253"
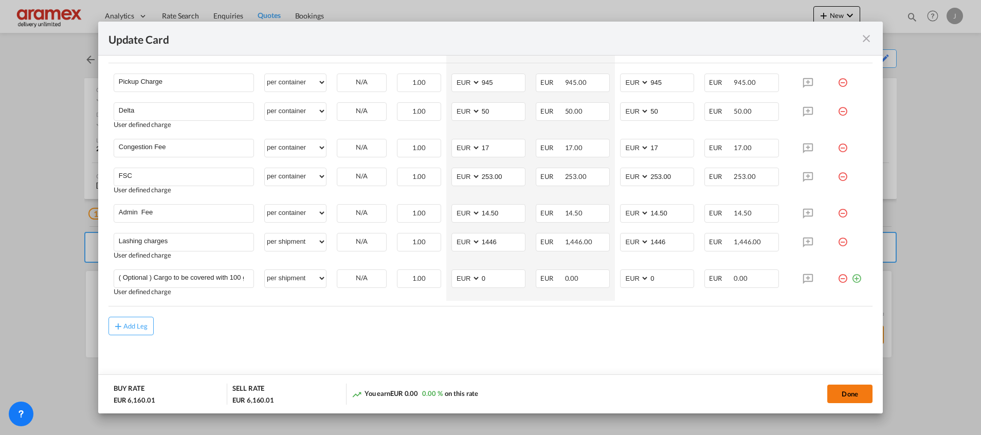
type input "14.5"
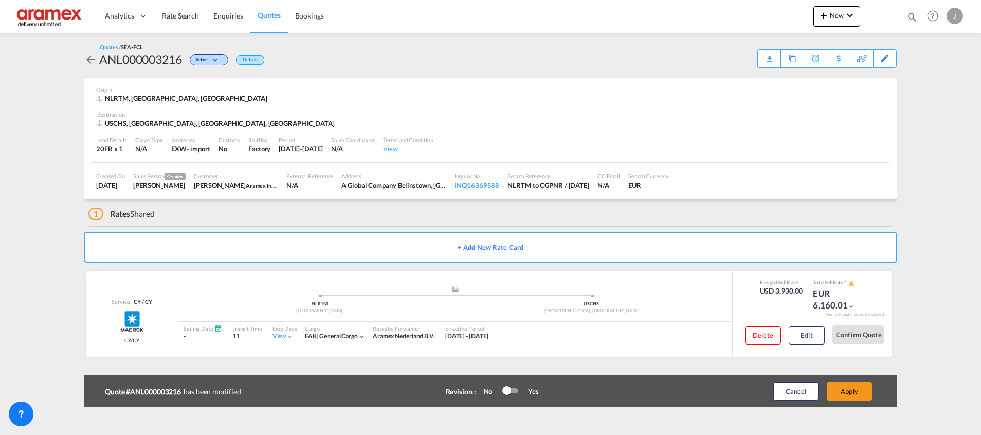
click at [849, 394] on button "Apply" at bounding box center [848, 391] width 45 height 19
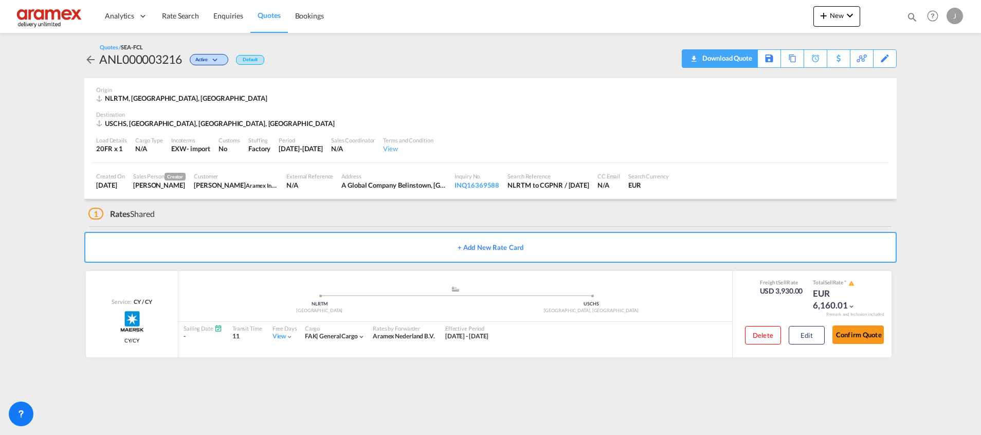
click at [744, 61] on div "Download Quote" at bounding box center [725, 58] width 52 height 16
click at [807, 333] on button "Edit" at bounding box center [806, 335] width 36 height 19
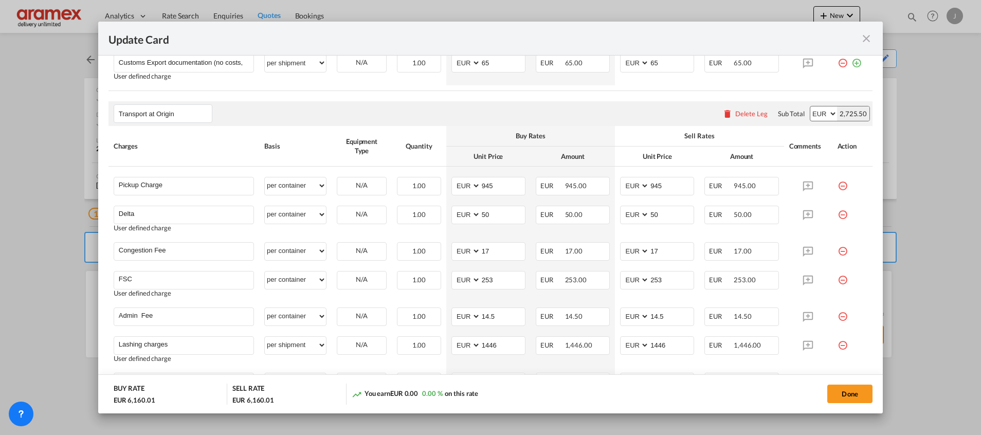
scroll to position [617, 0]
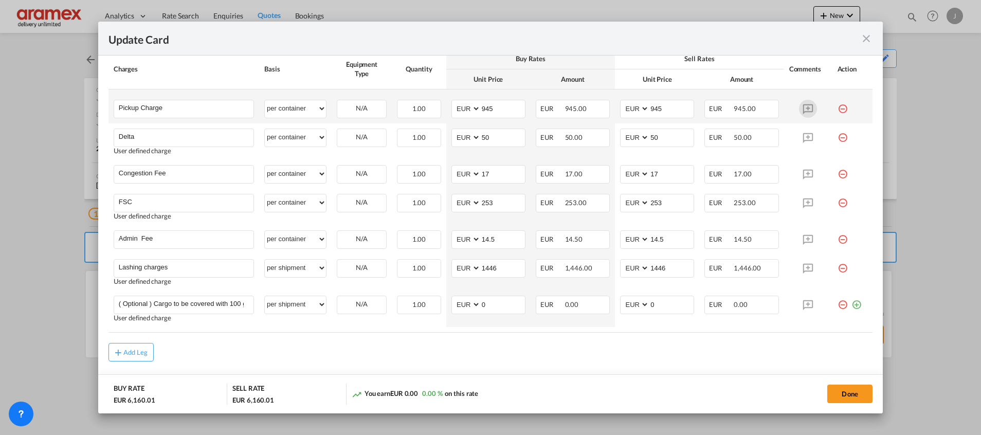
click at [804, 112] on md-icon "Update Card Port ..." at bounding box center [808, 109] width 18 height 18
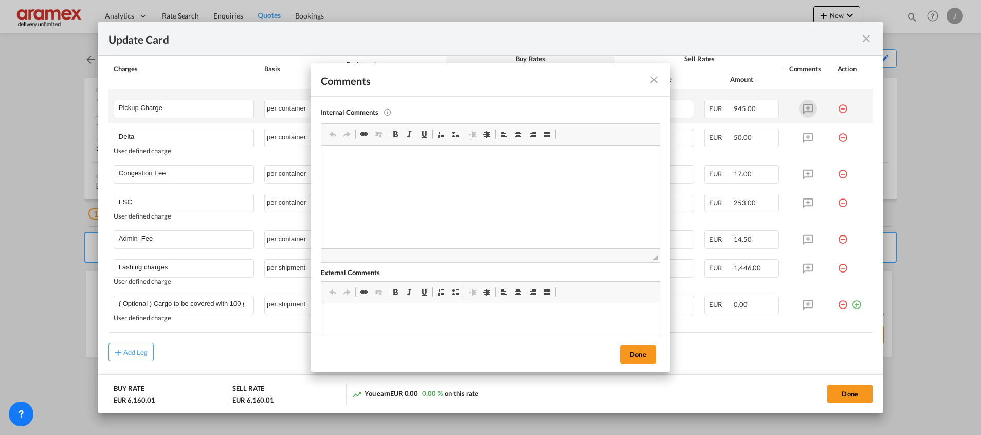
scroll to position [0, 0]
click at [351, 318] on ul "1 hour of pitching/ 2 hours of loading and 1 hour of dropping off per container." at bounding box center [491, 319] width 318 height 11
click at [367, 320] on p "1 hour of pitching/ 2 hours of loading and 1 hour of dropping off per container." at bounding box center [491, 319] width 318 height 11
click at [367, 319] on p "1 hour of pitching/ 2 hours of loading and 1 hour of dropping off per container." at bounding box center [491, 319] width 318 height 11
click at [392, 322] on p "1 hour of pitching/ 2 hours of loading and 1 hour of dropping off per container." at bounding box center [491, 319] width 318 height 11
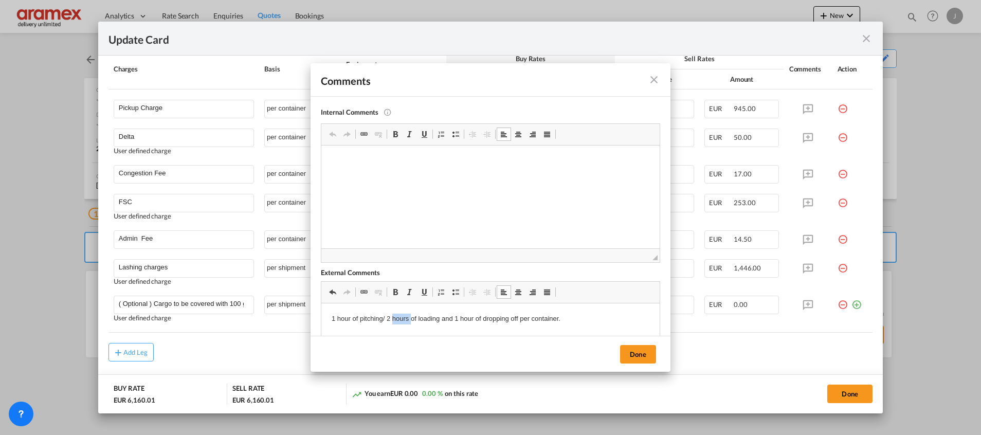
click at [392, 322] on p "1 hour of pitching/ 2 hours of loading and 1 hour of dropping off per container." at bounding box center [491, 319] width 318 height 11
copy p "1 hour of pitching/ 2 hours of loading and 1 hour of dropping off per container."
click at [639, 356] on button "Done" at bounding box center [638, 354] width 36 height 19
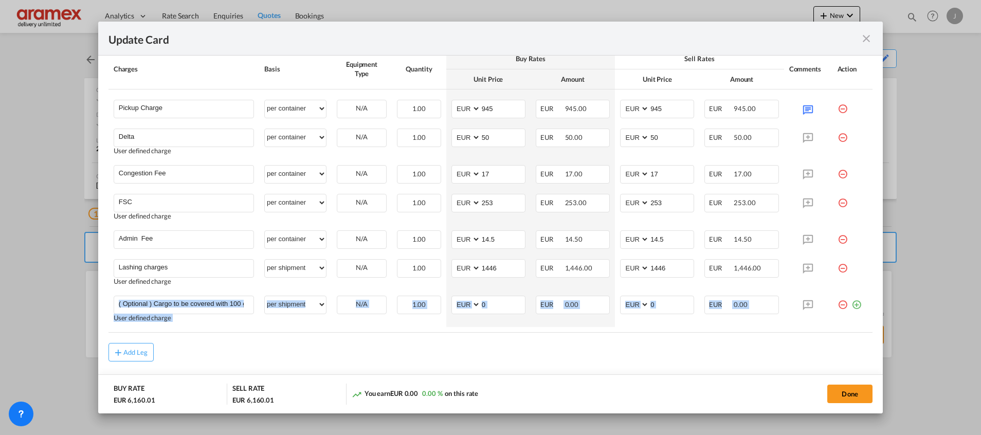
drag, startPoint x: 833, startPoint y: 269, endPoint x: 778, endPoint y: 345, distance: 94.0
click at [778, 345] on rate-modification "Main Freight Please enter leg name Leg Name Already Exists Delete Leg Sub Total…" at bounding box center [490, 32] width 764 height 658
click at [851, 302] on md-icon "icon-plus-circle-outline green-400-fg" at bounding box center [856, 301] width 10 height 10
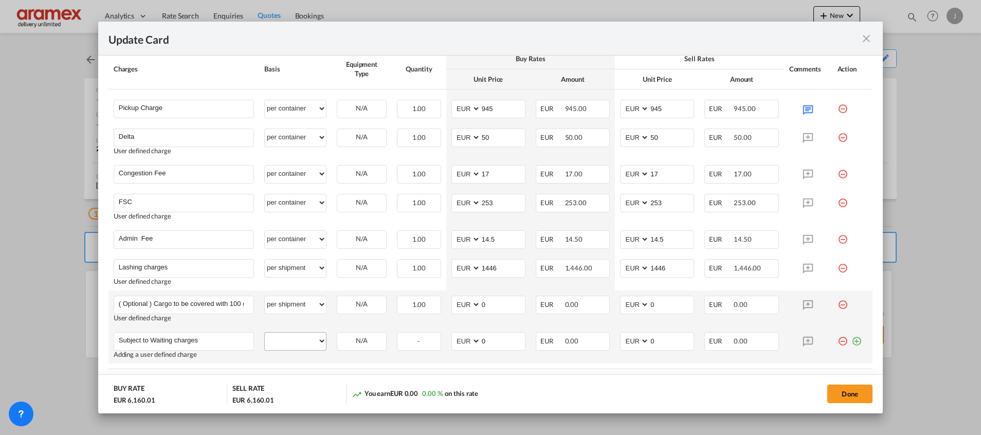
type input "Subject to Waiting charges"
click at [294, 347] on select "per equipment per container per B/L per shipping bill per shipment % on pickup …" at bounding box center [295, 341] width 61 height 16
select select "per shipment"
click at [265, 333] on select "per equipment per container per B/L per shipping bill per shipment % on pickup …" at bounding box center [295, 341] width 61 height 16
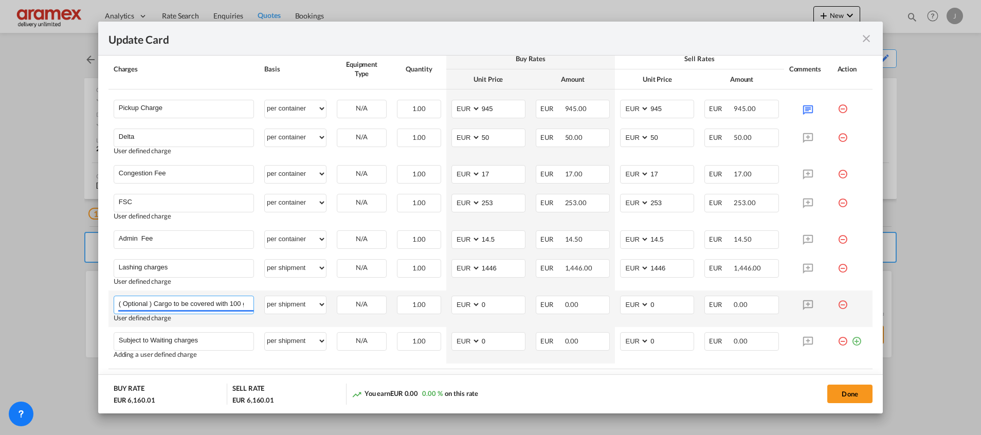
click at [198, 303] on input "( Optional ) Cargo to be covered with 100 grams tarpaulins EUR 125,00" at bounding box center [186, 303] width 135 height 15
click at [837, 306] on md-icon "icon-minus-circle-outline red-400-fg" at bounding box center [842, 301] width 10 height 10
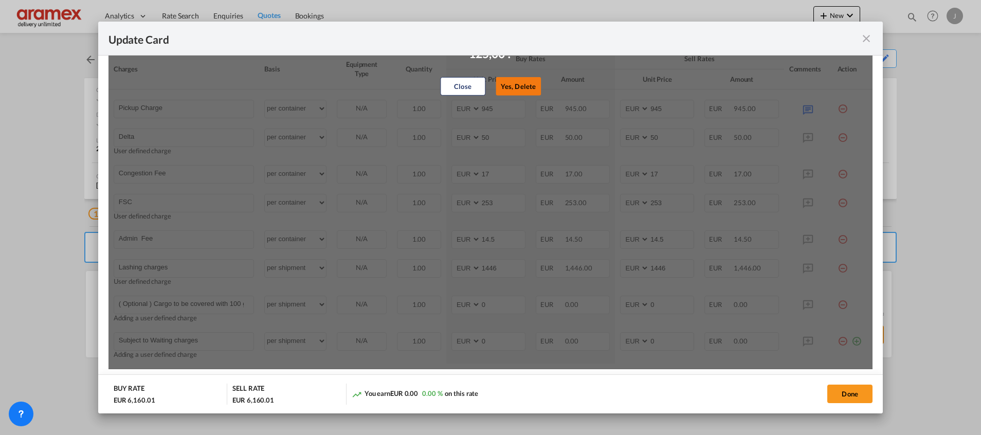
click at [512, 83] on button "Yes, Delete" at bounding box center [517, 86] width 45 height 19
type input "Subject to Waiting charges"
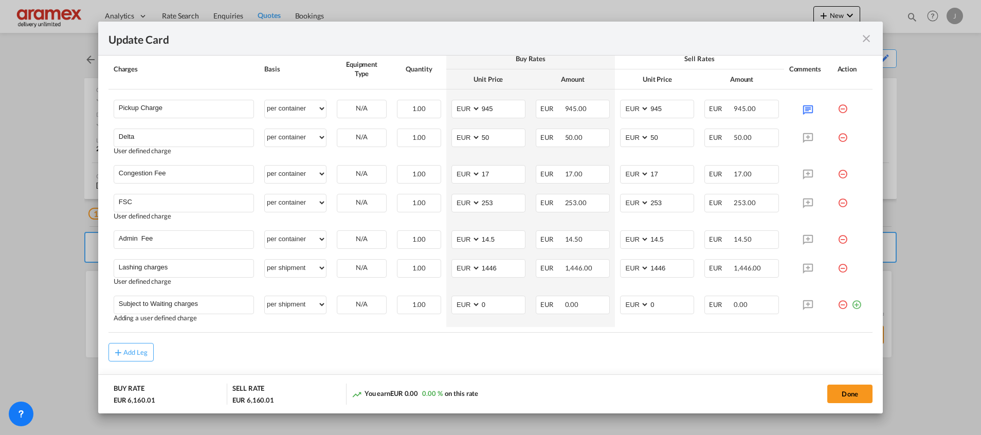
click at [851, 305] on md-icon "icon-plus-circle-outline green-400-fg" at bounding box center [856, 301] width 10 height 10
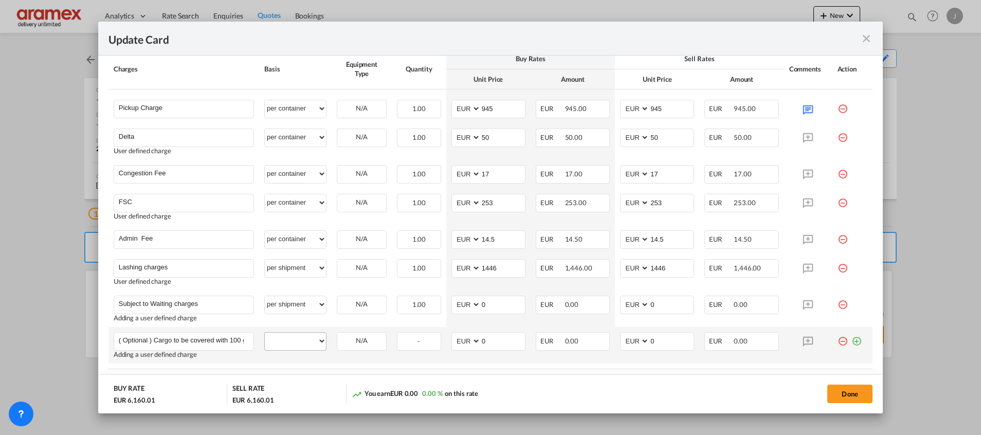
scroll to position [0, 89]
type input "( Optional ) Cargo to be covered with 100 grams tarpaulins EUR 125,00"
click at [299, 334] on select "per equipment per container per B/L per shipping bill per shipment % on pickup …" at bounding box center [295, 341] width 61 height 16
select select "per shipment"
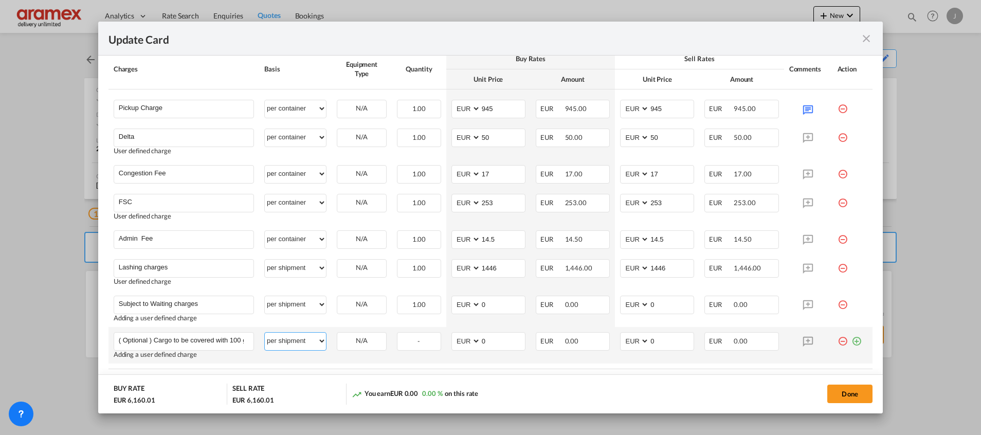
click at [265, 333] on select "per equipment per container per B/L per shipping bill per shipment % on pickup …" at bounding box center [295, 341] width 61 height 16
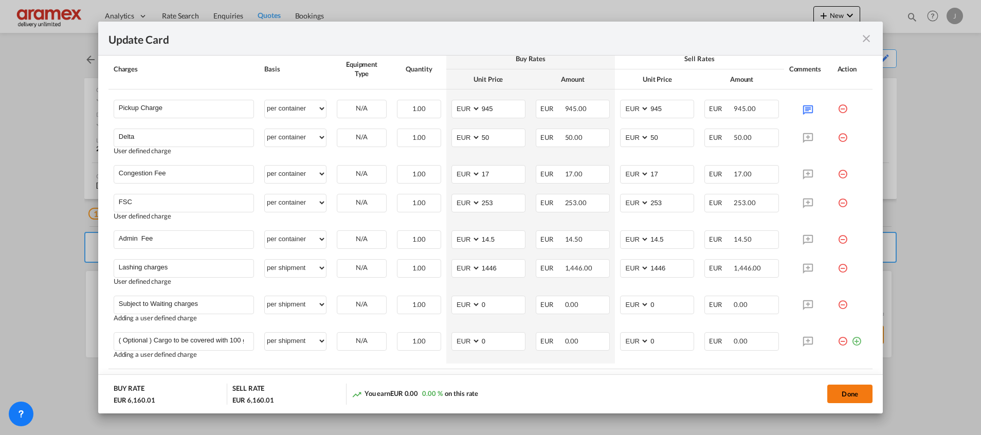
click at [844, 391] on button "Done" at bounding box center [849, 393] width 45 height 19
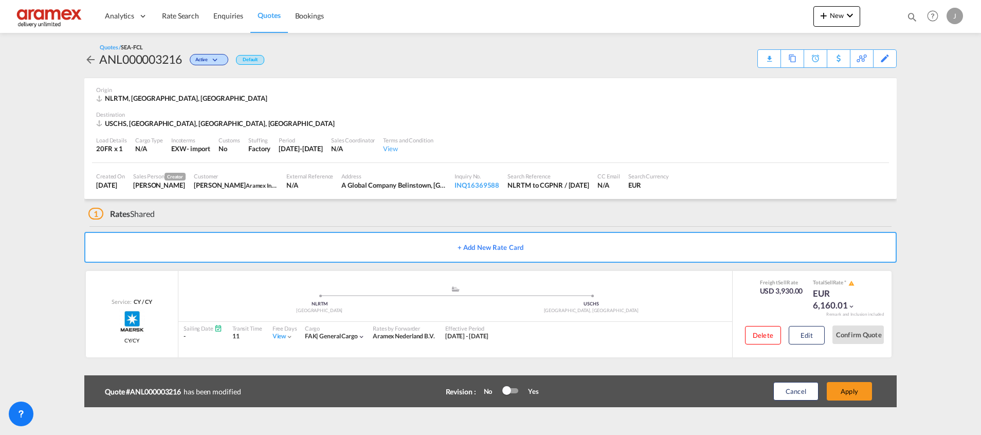
click at [844, 391] on button "Apply" at bounding box center [848, 391] width 45 height 19
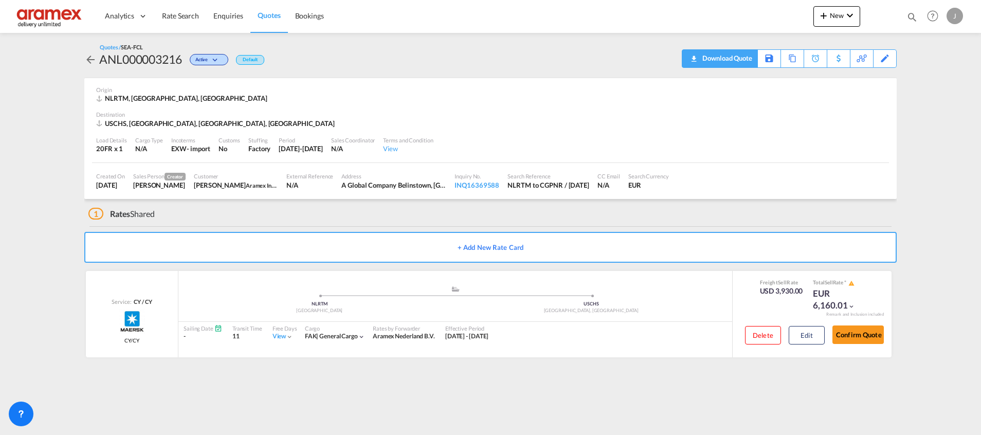
click at [721, 61] on div "Download Quote" at bounding box center [725, 58] width 52 height 16
